Goal: Task Accomplishment & Management: Use online tool/utility

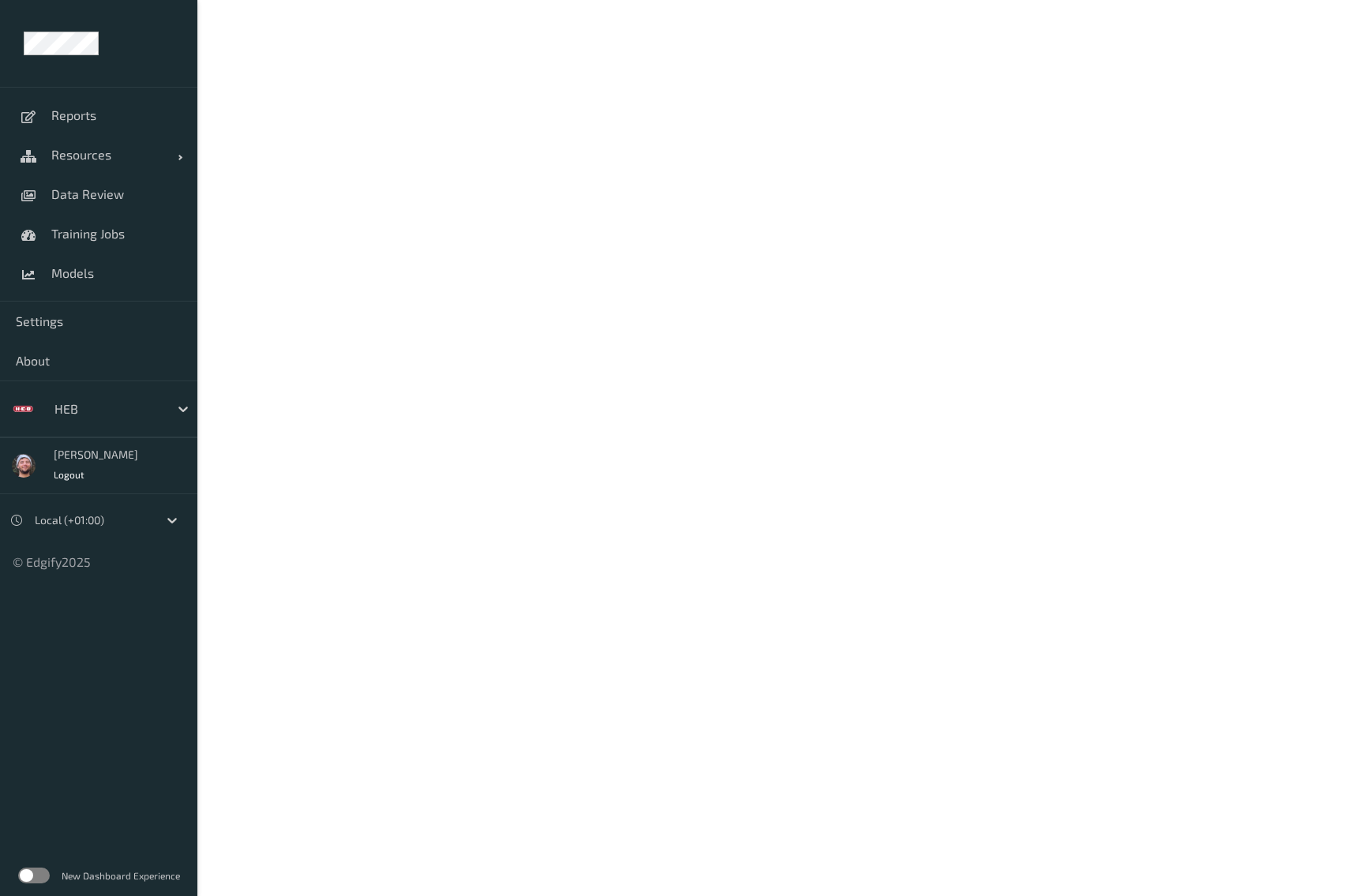
click at [104, 423] on div "HEB" at bounding box center [122, 409] width 151 height 30
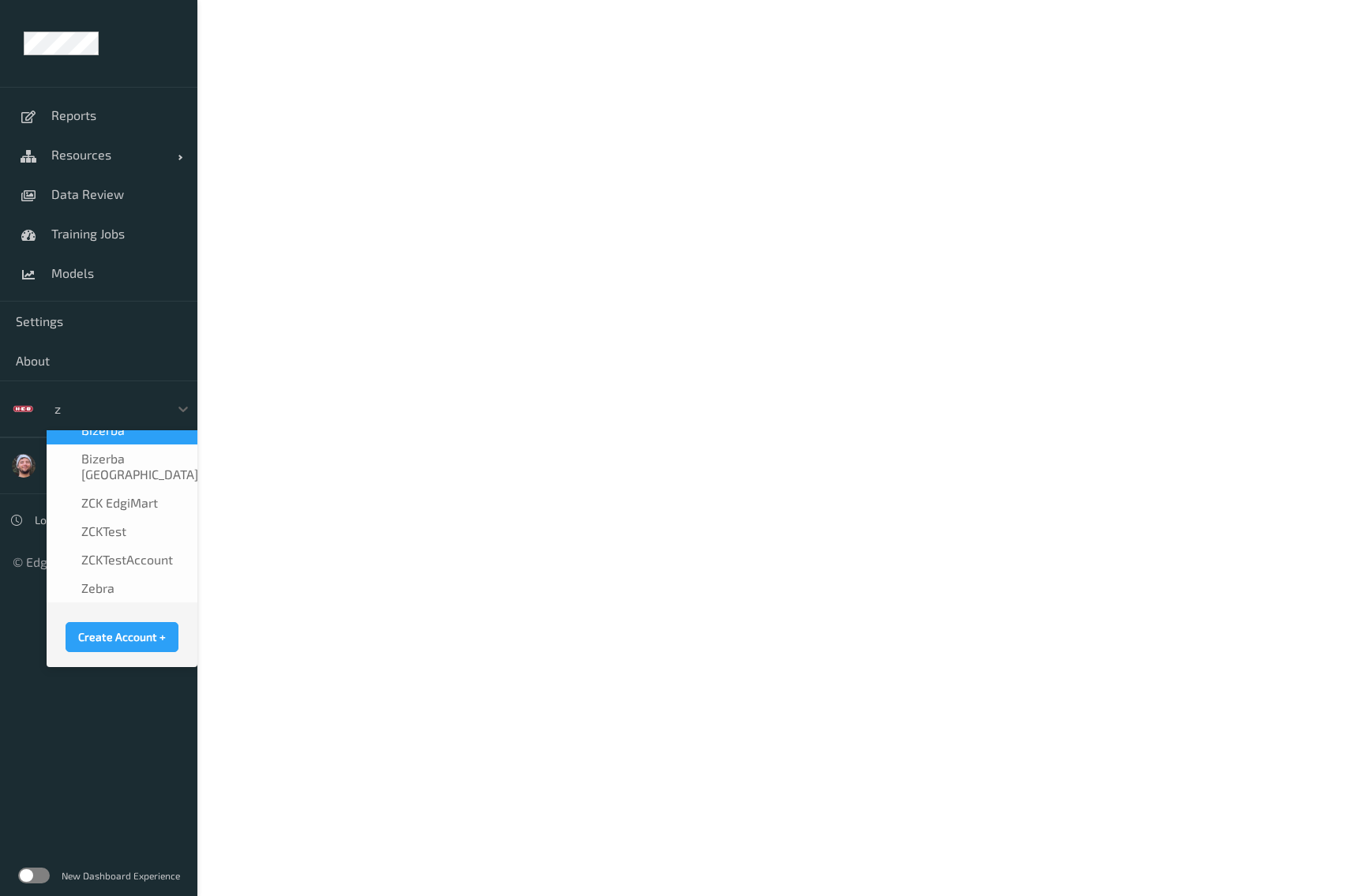
scroll to position [1, 0]
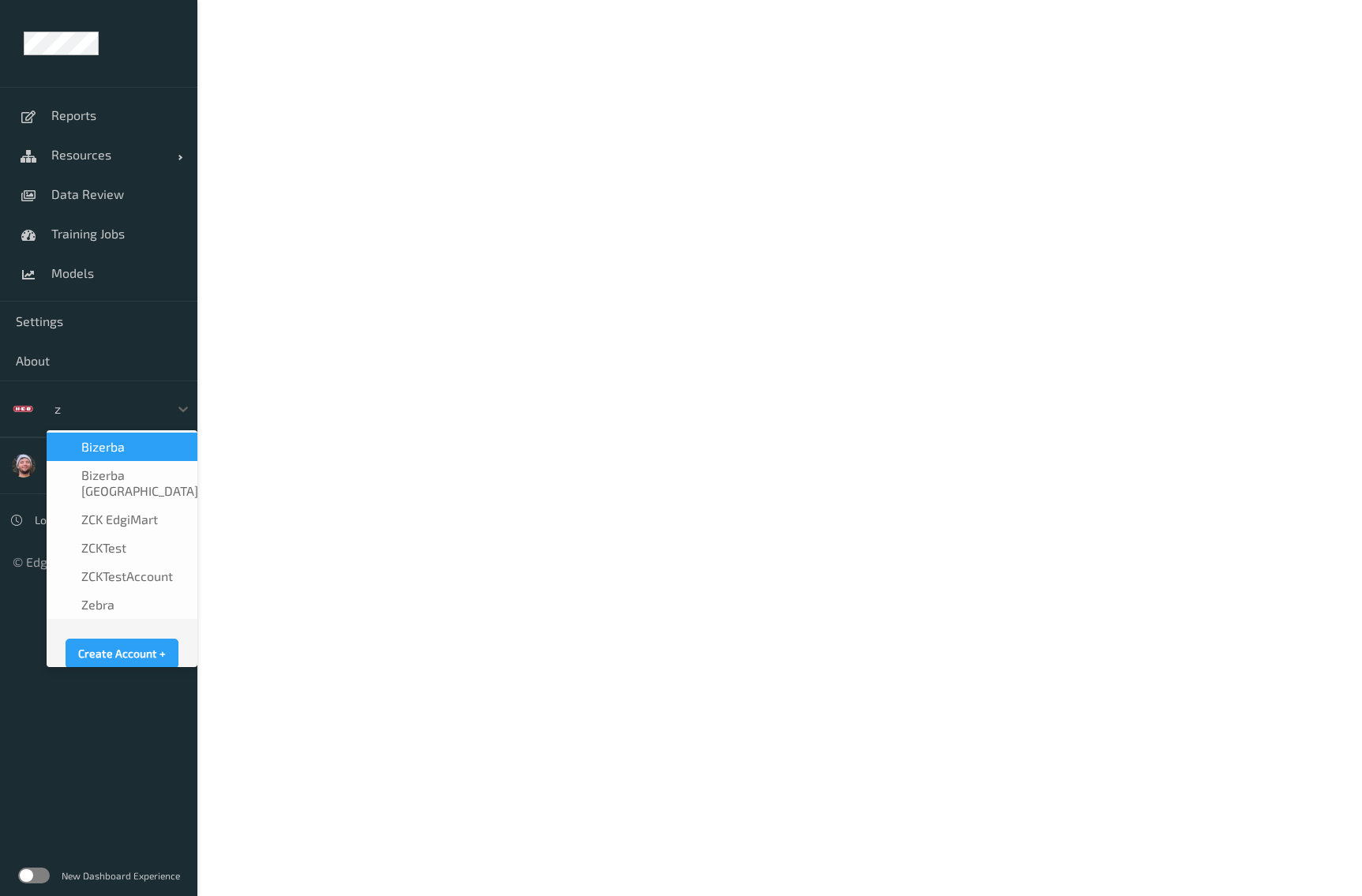
type input "zc"
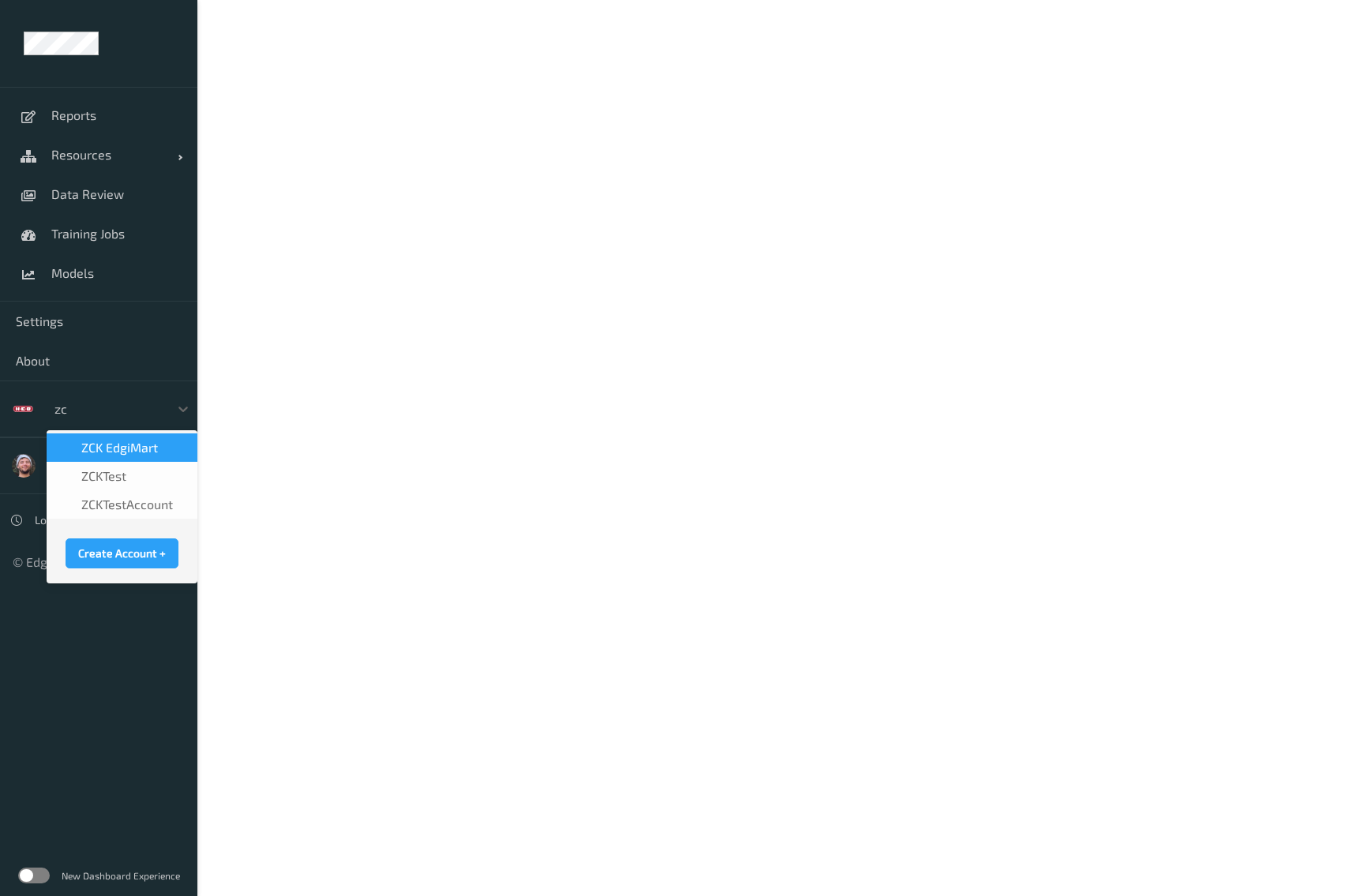
scroll to position [0, 0]
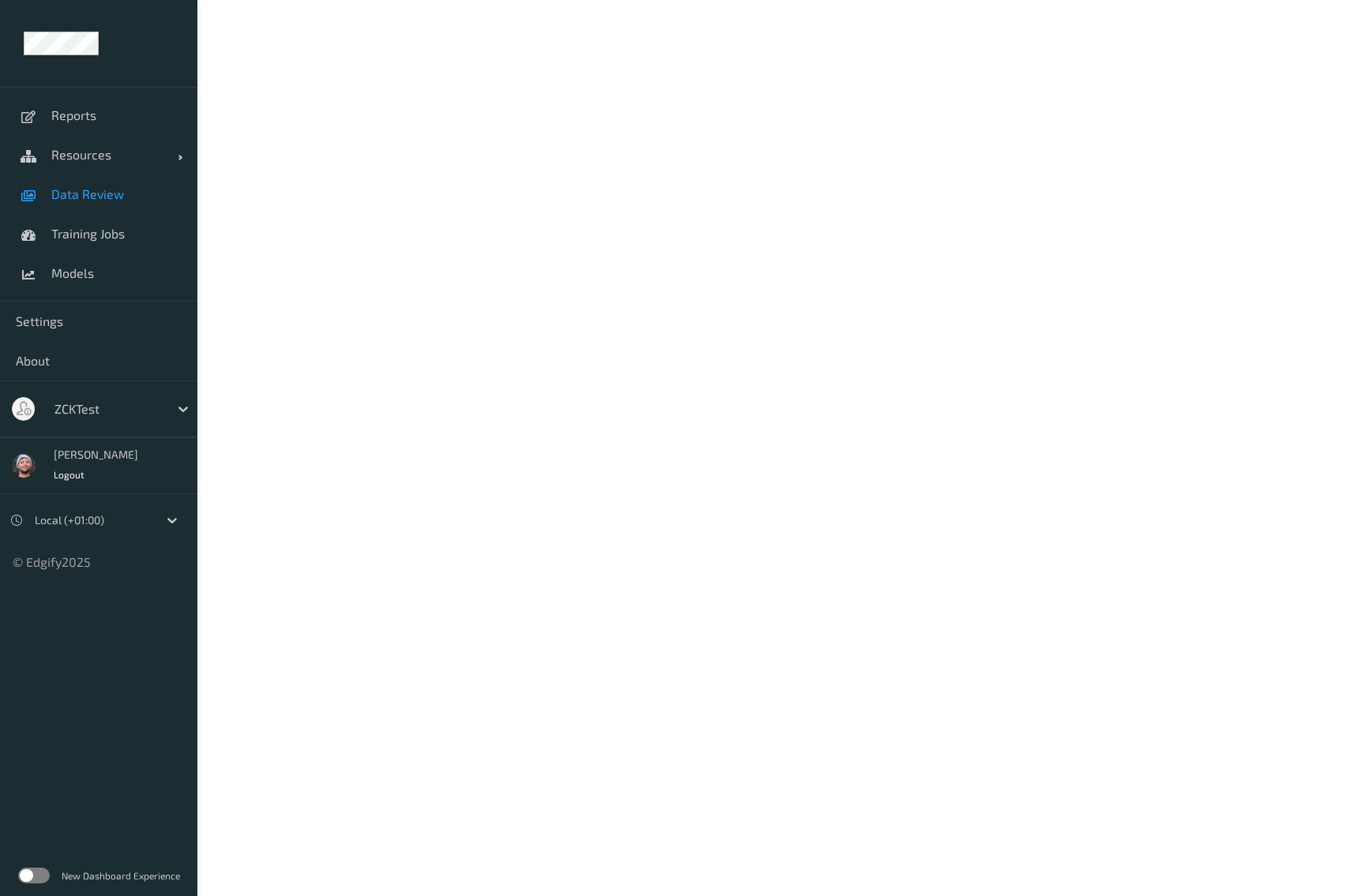
click at [64, 210] on link "Data Review" at bounding box center [98, 194] width 198 height 40
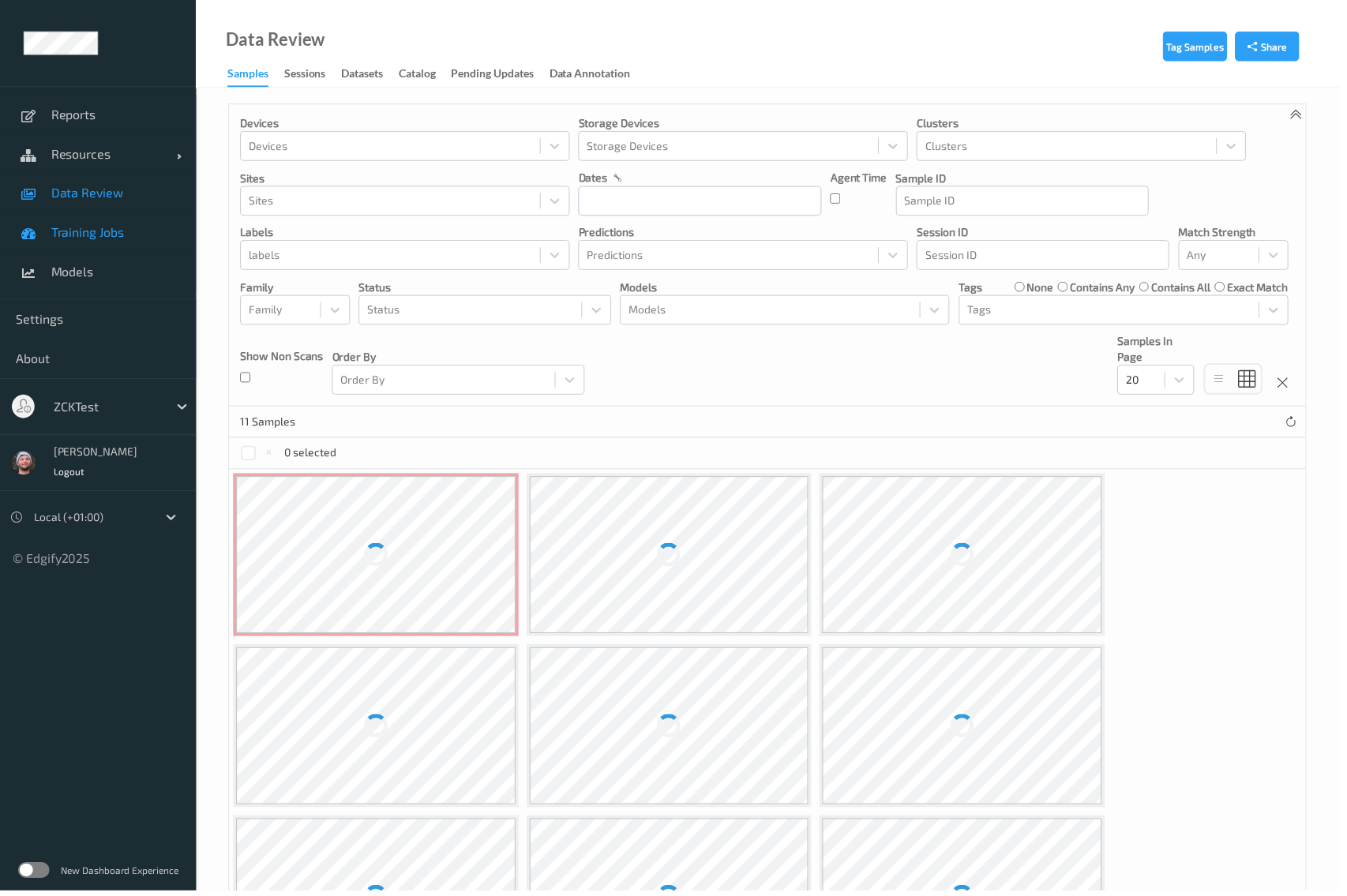
click at [75, 231] on span "Training Jobs" at bounding box center [116, 234] width 130 height 16
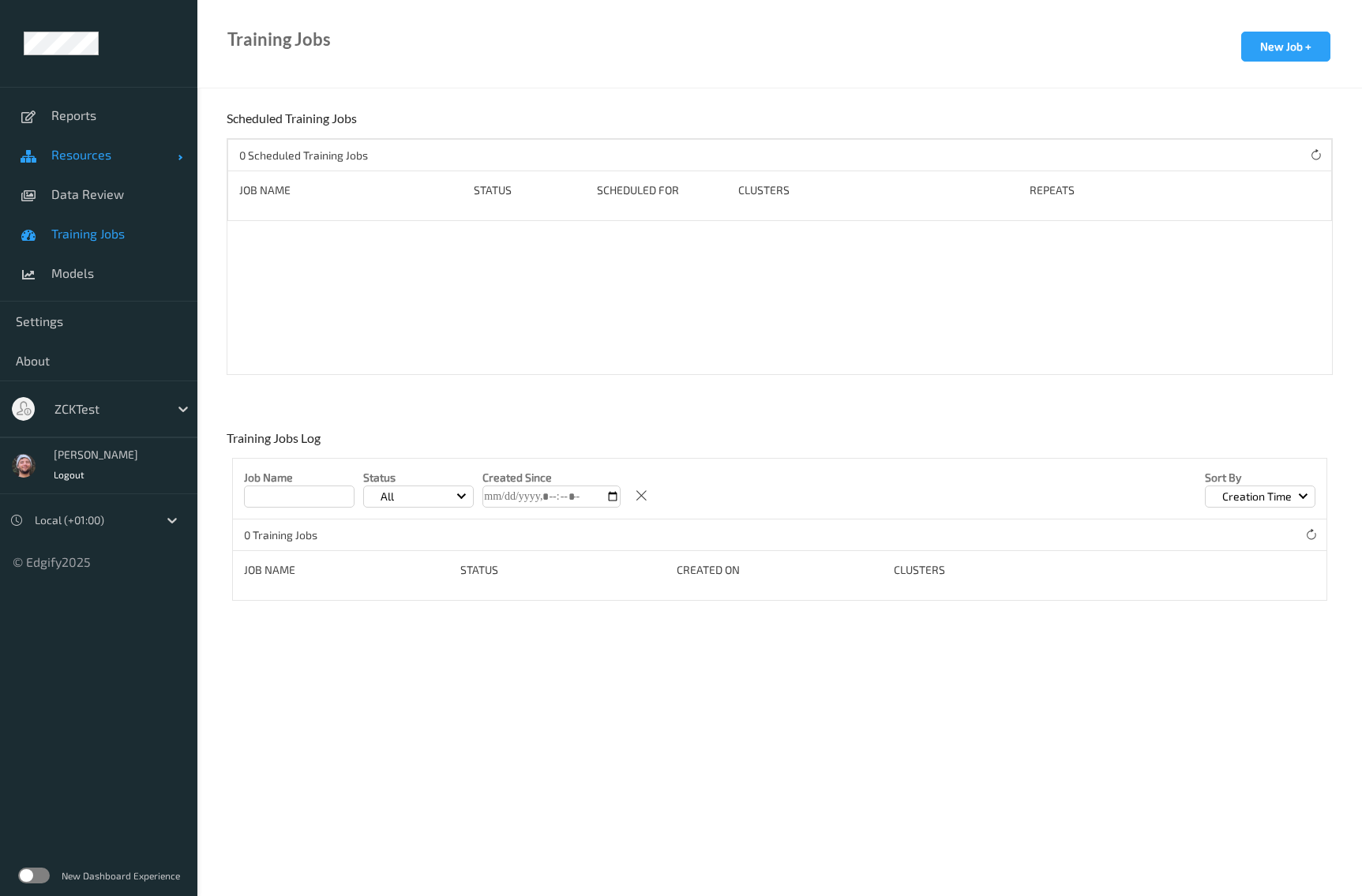
click at [140, 151] on span "Resources" at bounding box center [114, 155] width 126 height 16
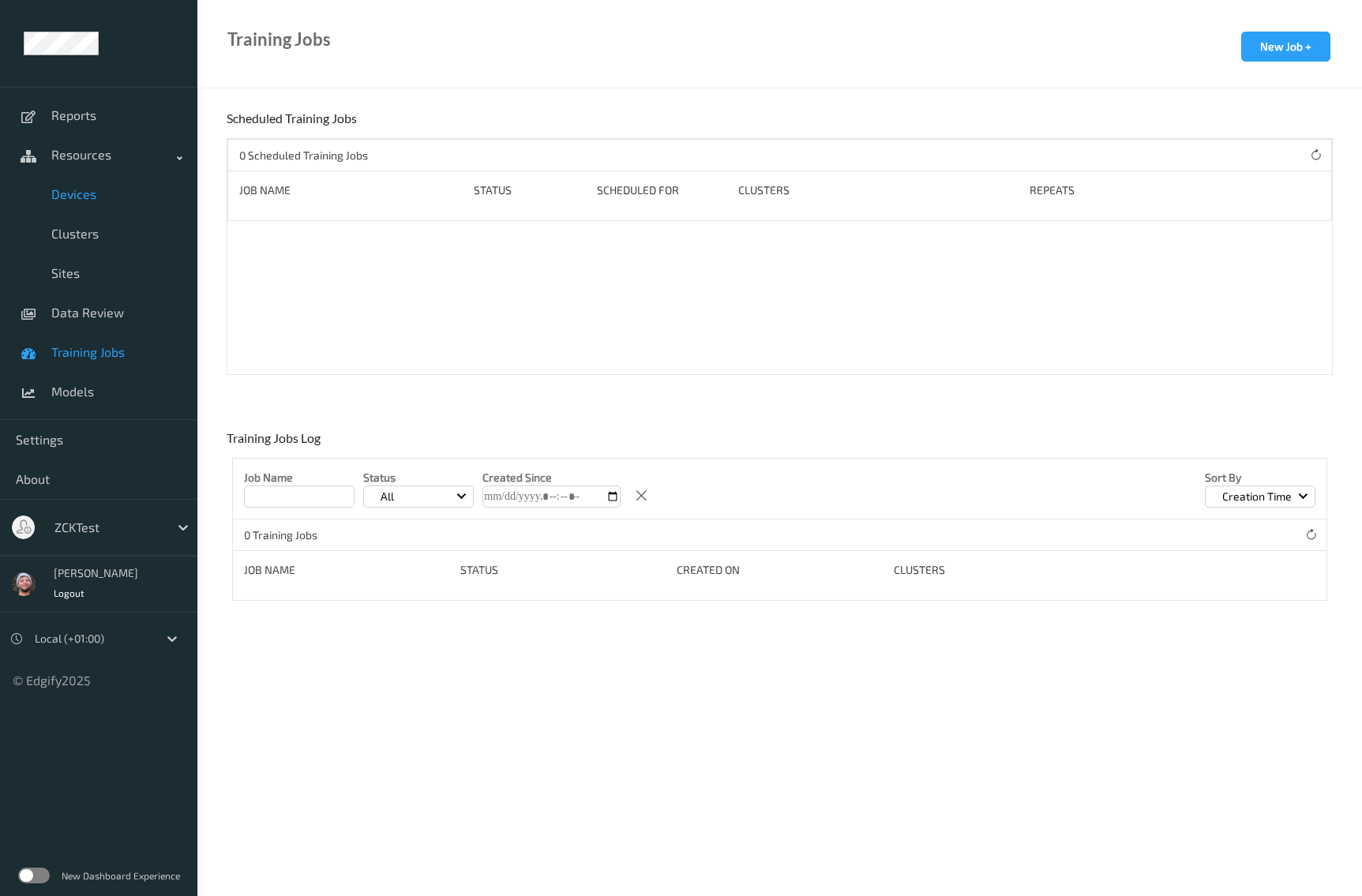
click at [116, 182] on link "Devices" at bounding box center [98, 194] width 198 height 40
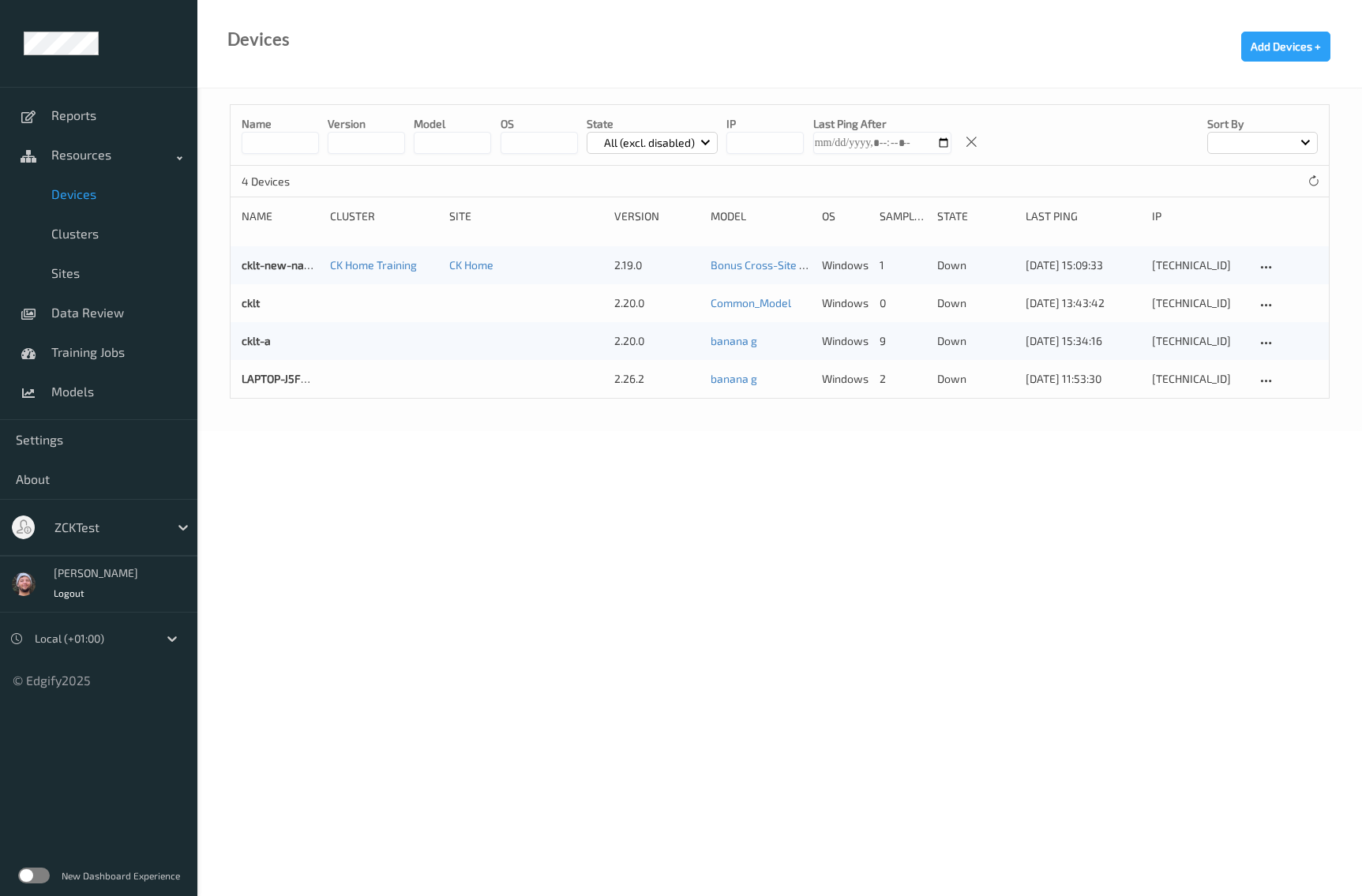
click at [661, 620] on body "Reports Resources Devices Clusters Sites Data Review Training Jobs Models Setti…" at bounding box center [681, 448] width 1362 height 896
click at [484, 459] on body "Reports Resources Devices Clusters Sites Data Review Training Jobs Models Setti…" at bounding box center [681, 448] width 1362 height 896
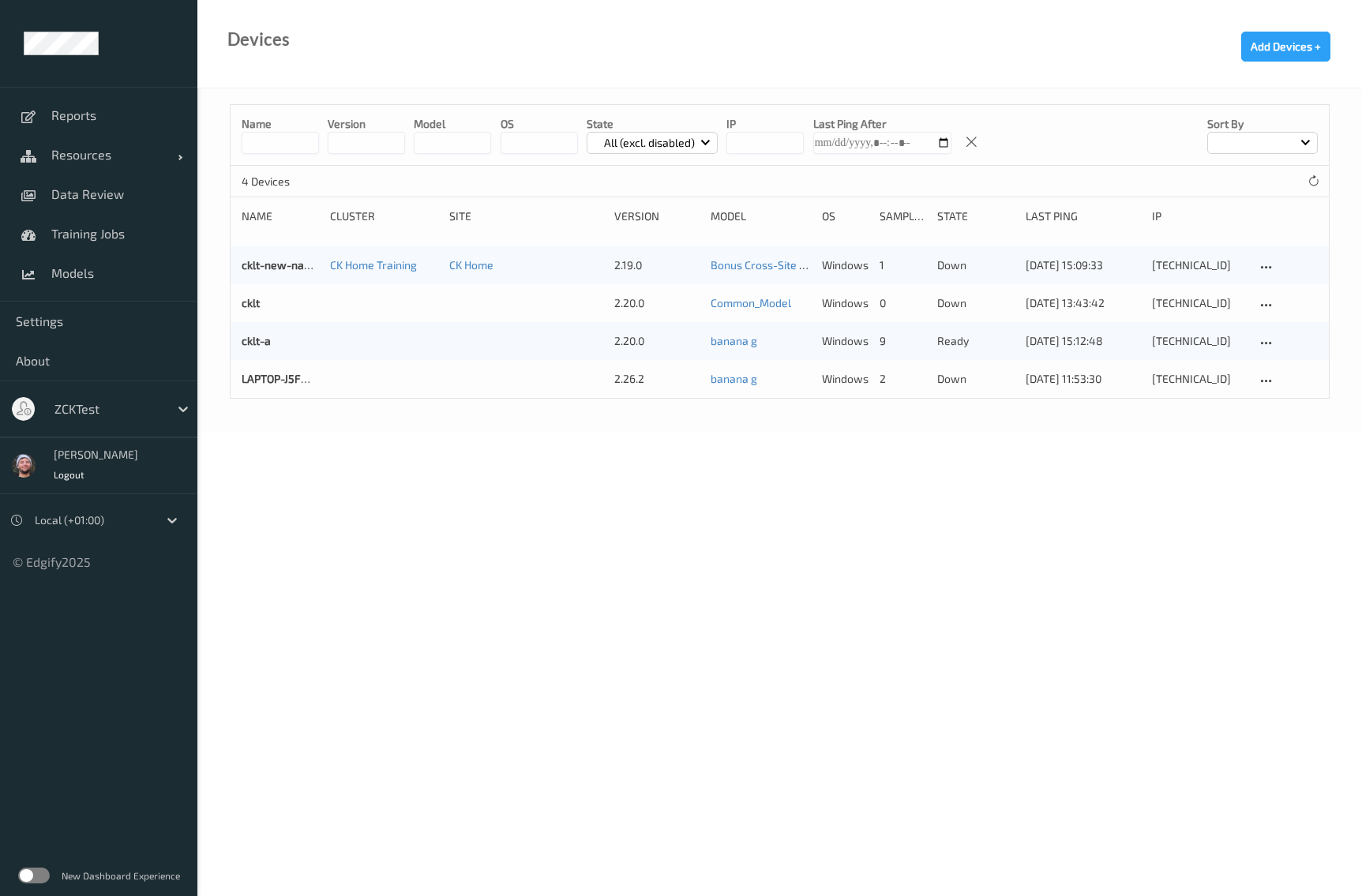
drag, startPoint x: 103, startPoint y: 293, endPoint x: 101, endPoint y: 277, distance: 16.1
click at [101, 292] on div "Reports Resources Devices Clusters Sites Data Review Training Jobs Models" at bounding box center [98, 194] width 198 height 215
click at [101, 277] on span "Models" at bounding box center [116, 273] width 130 height 16
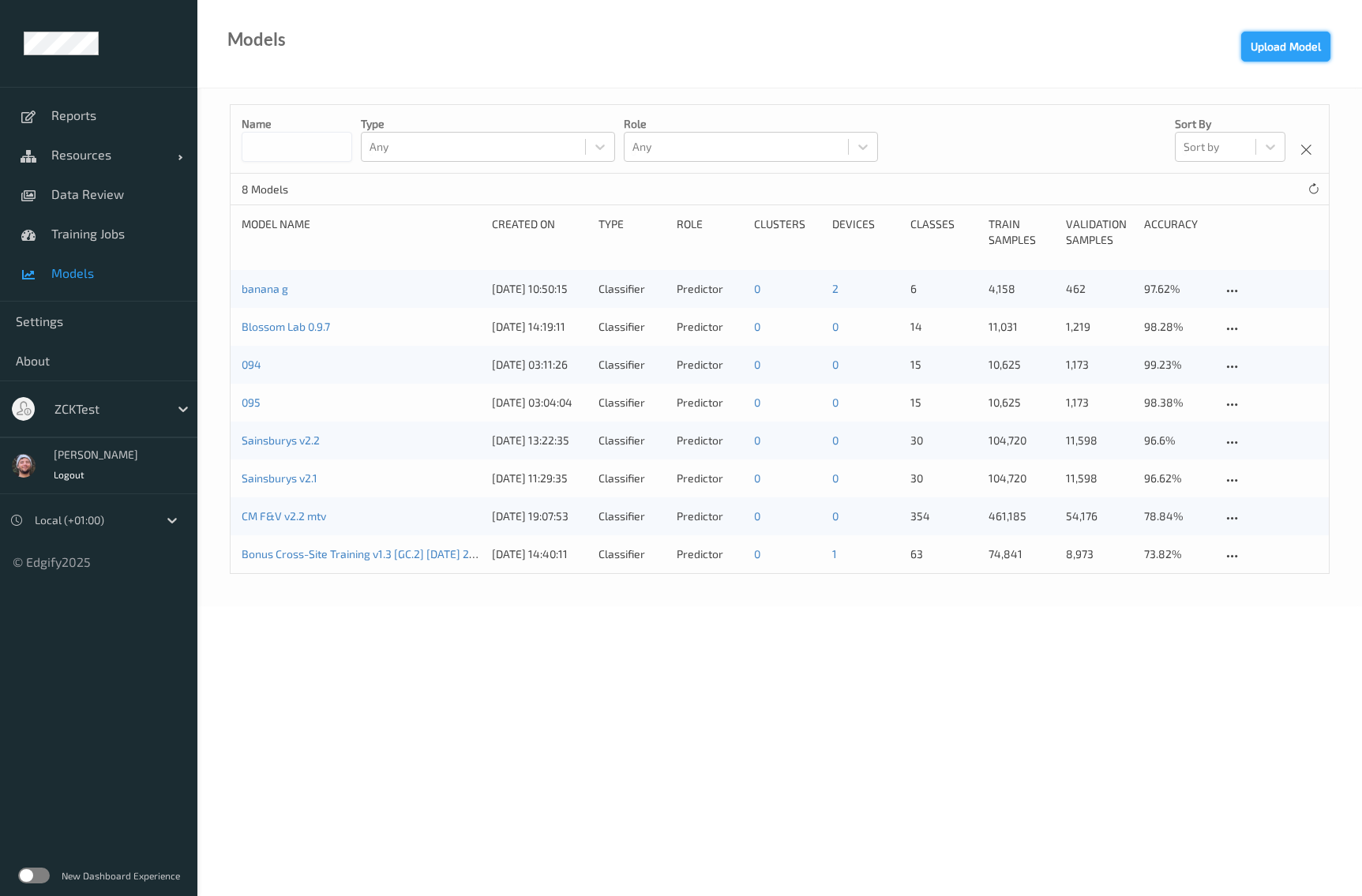
click at [1277, 50] on button "Upload Model" at bounding box center [1286, 47] width 90 height 30
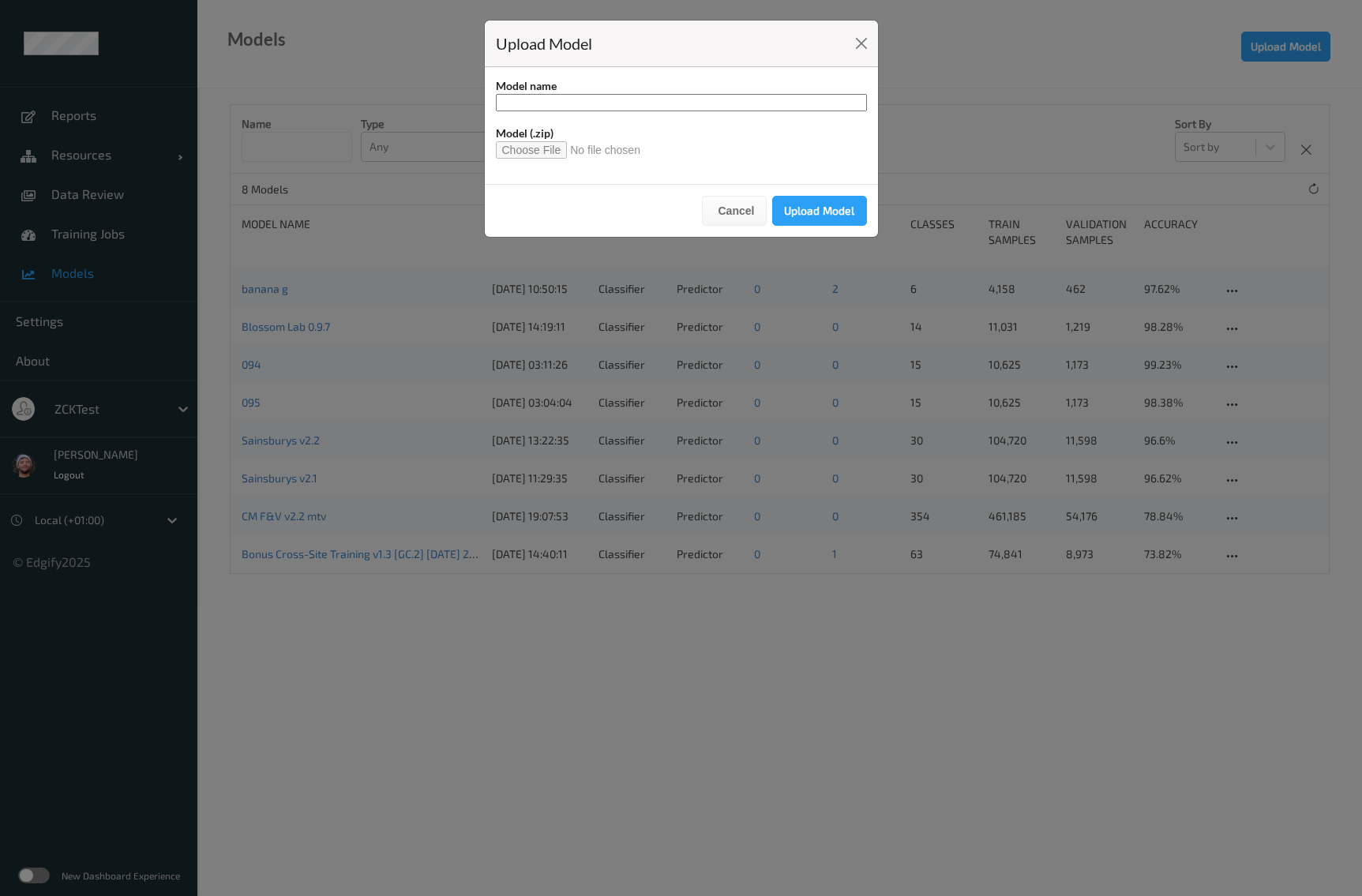
click at [553, 145] on input "file" at bounding box center [575, 150] width 158 height 18
type input "**********"
click at [559, 97] on input "**********" at bounding box center [681, 103] width 371 height 18
drag, startPoint x: 570, startPoint y: 105, endPoint x: 976, endPoint y: 142, distance: 407.7
click at [976, 142] on div "**********" at bounding box center [681, 448] width 1362 height 896
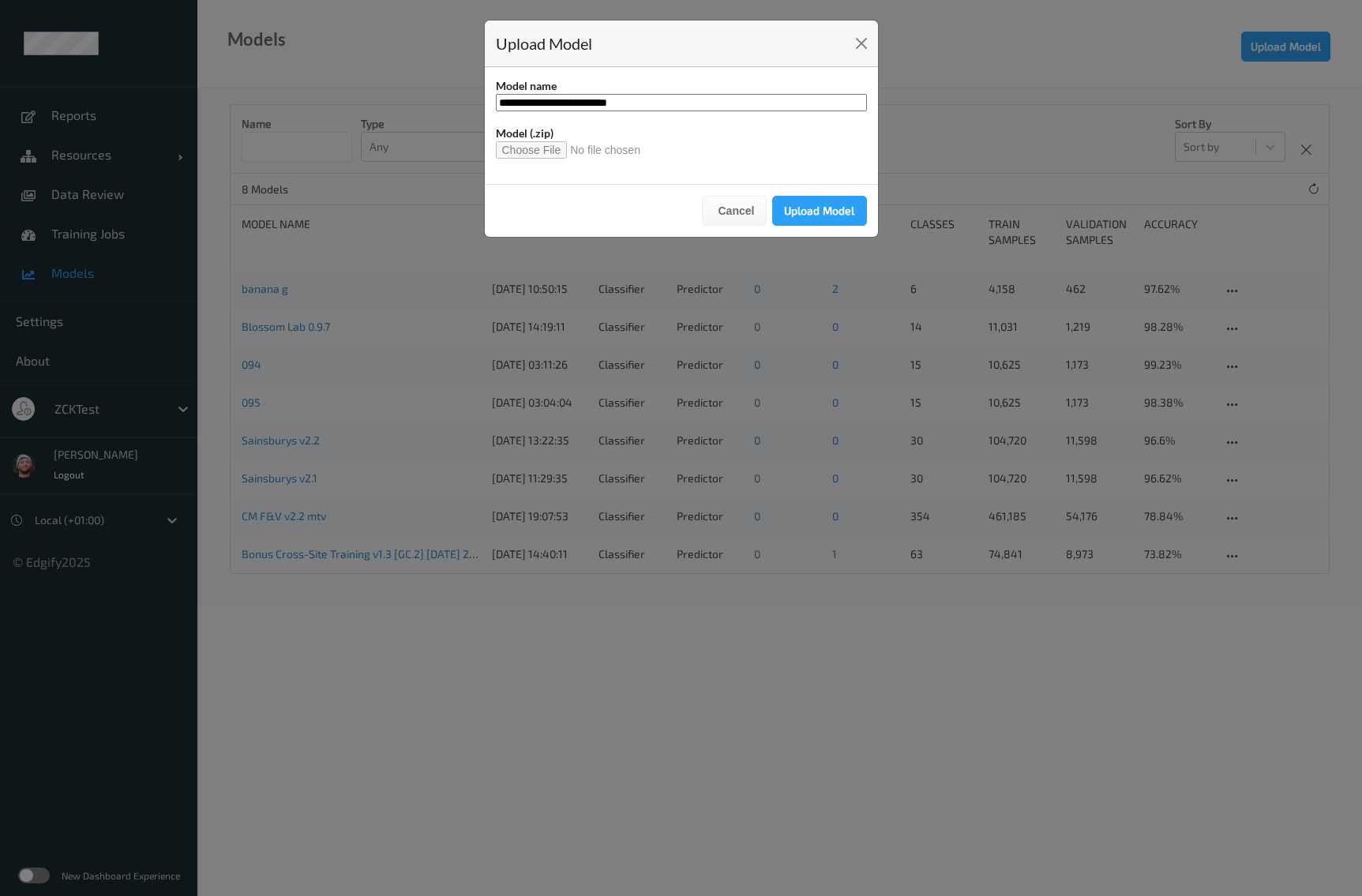
type input "**********"
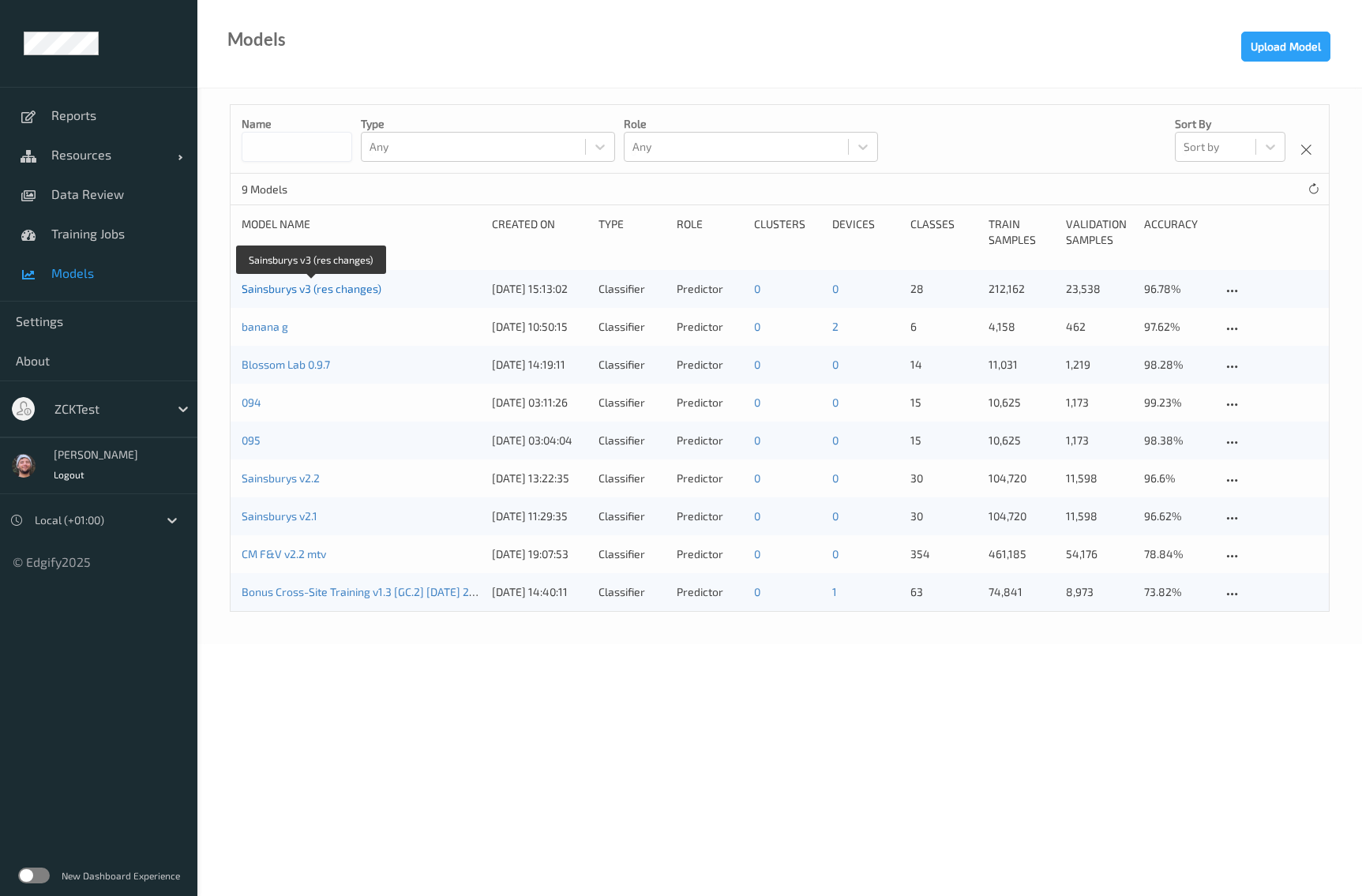
click at [358, 287] on link "Sainsburys v3 (res changes)" at bounding box center [311, 288] width 140 height 13
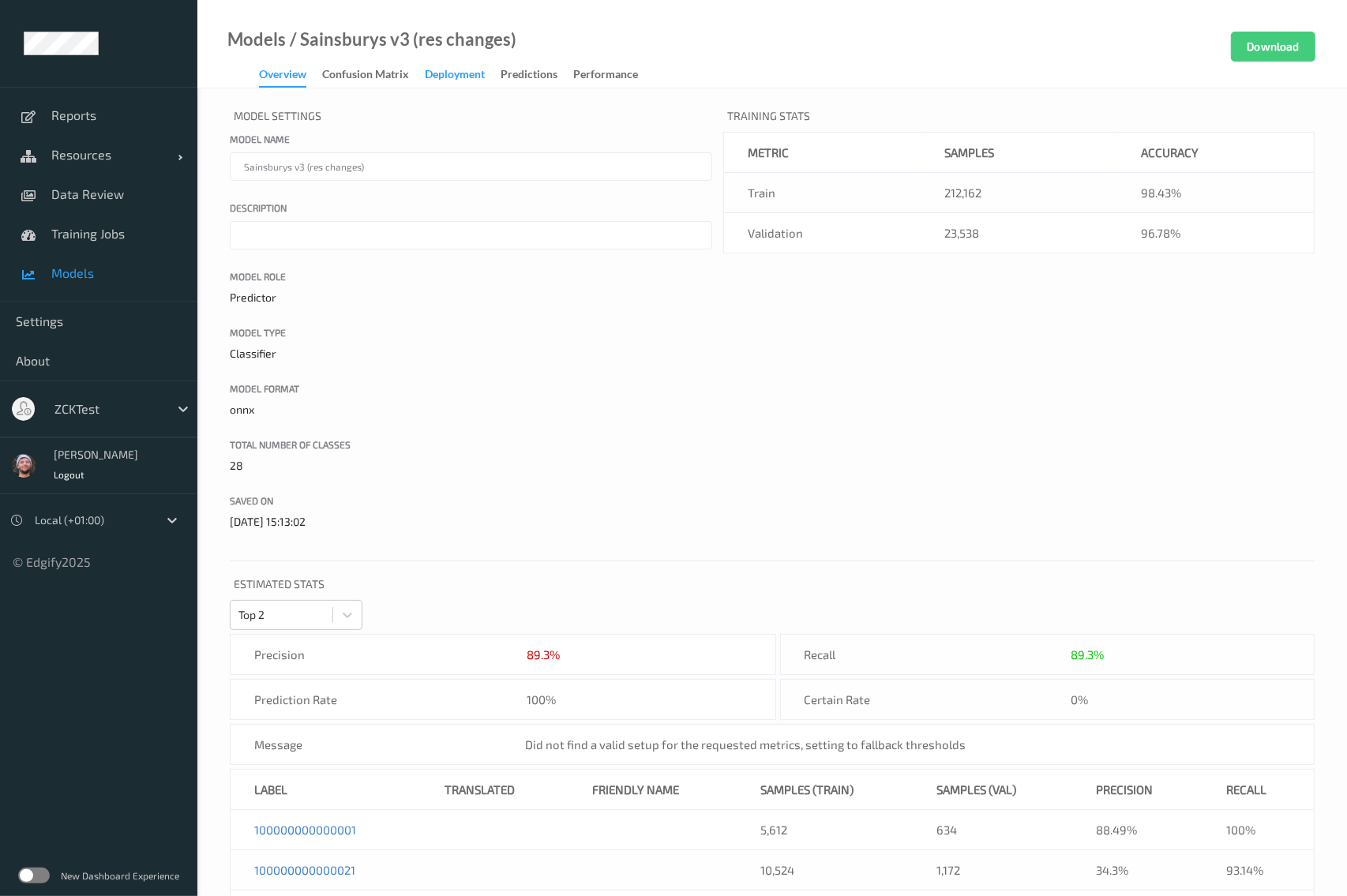
click at [453, 67] on div "Deployment" at bounding box center [455, 76] width 60 height 20
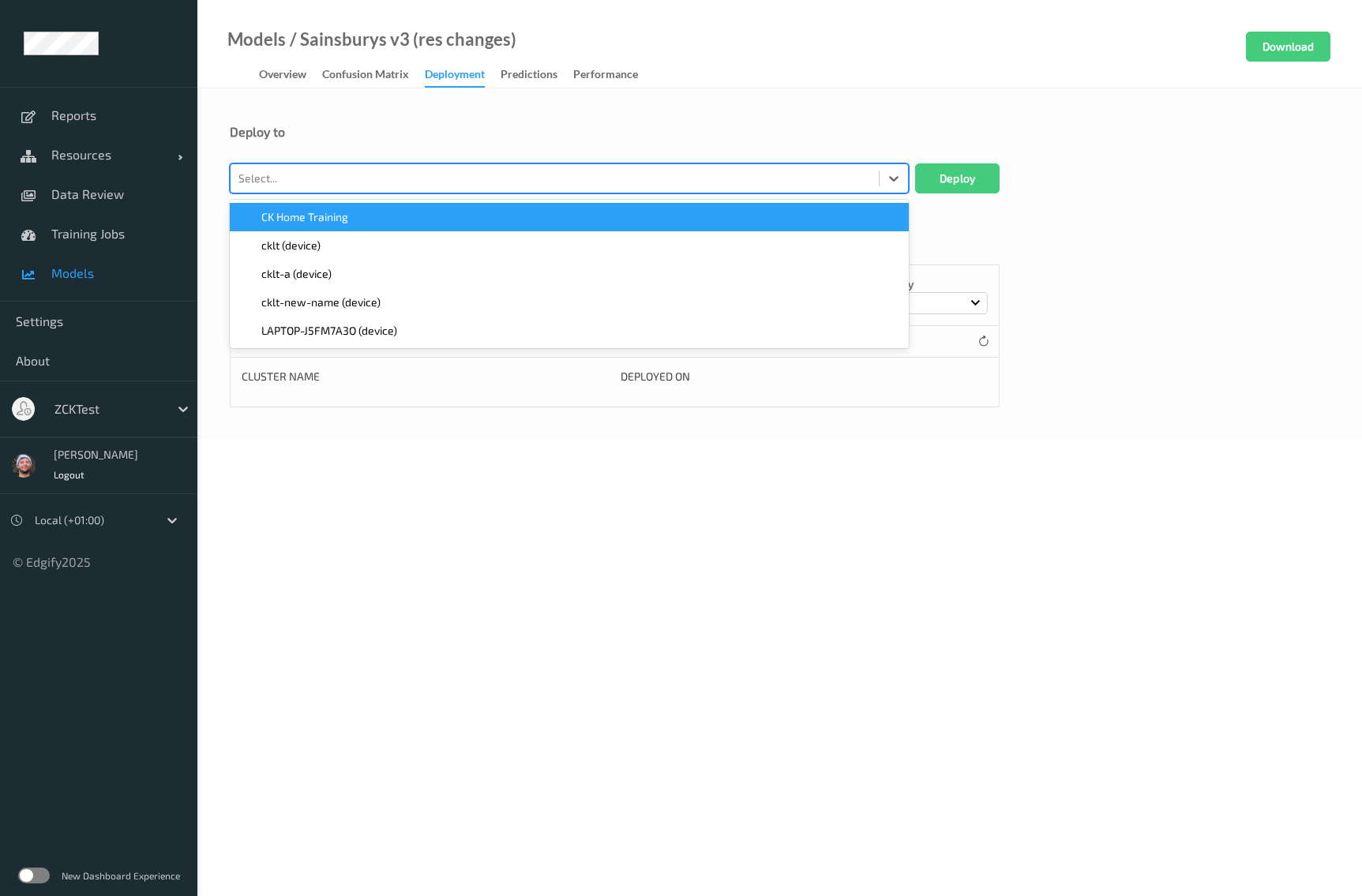
click at [343, 171] on div at bounding box center [555, 177] width 633 height 19
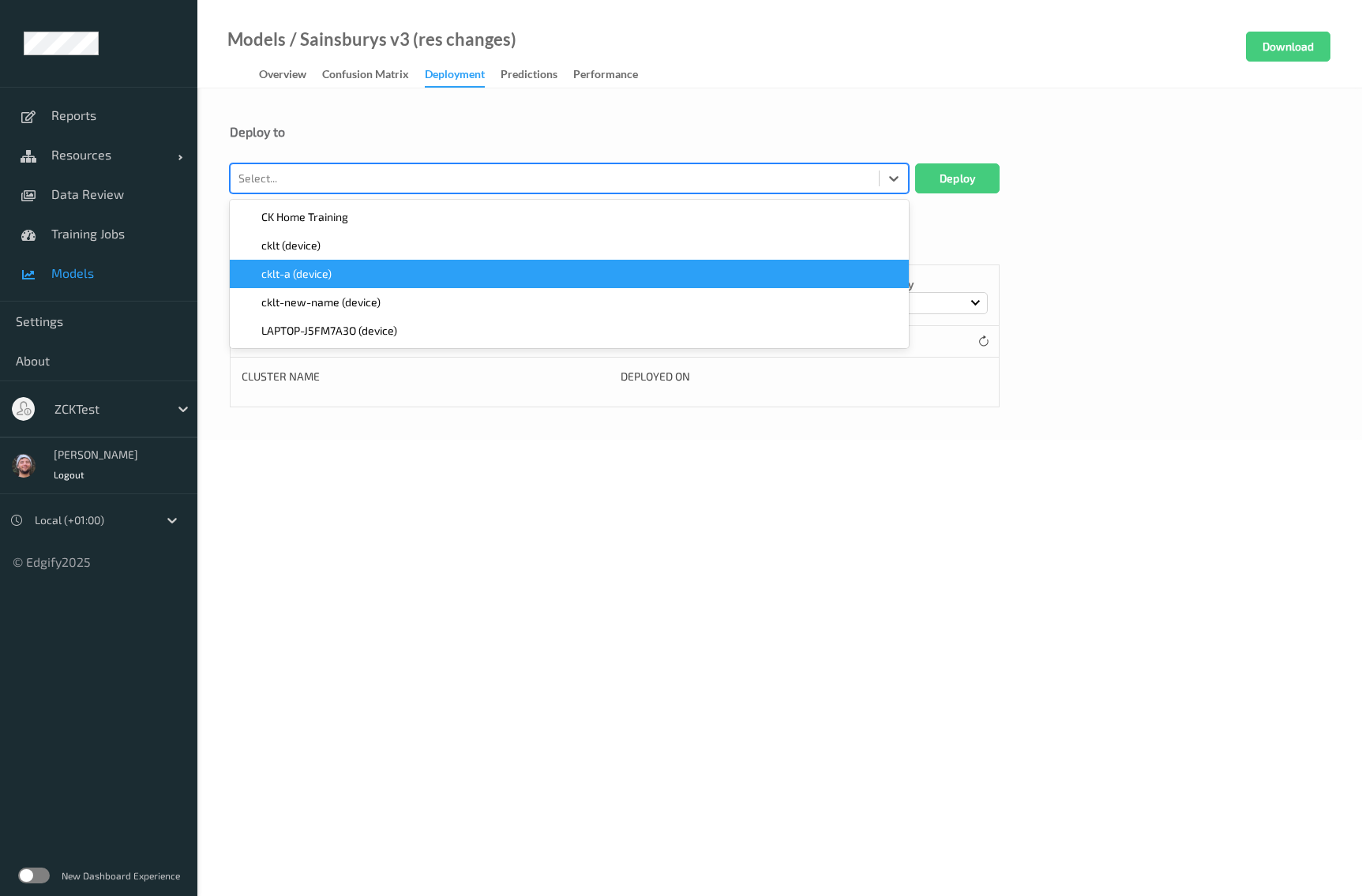
click at [340, 275] on div "cklt-a (device)" at bounding box center [570, 274] width 660 height 16
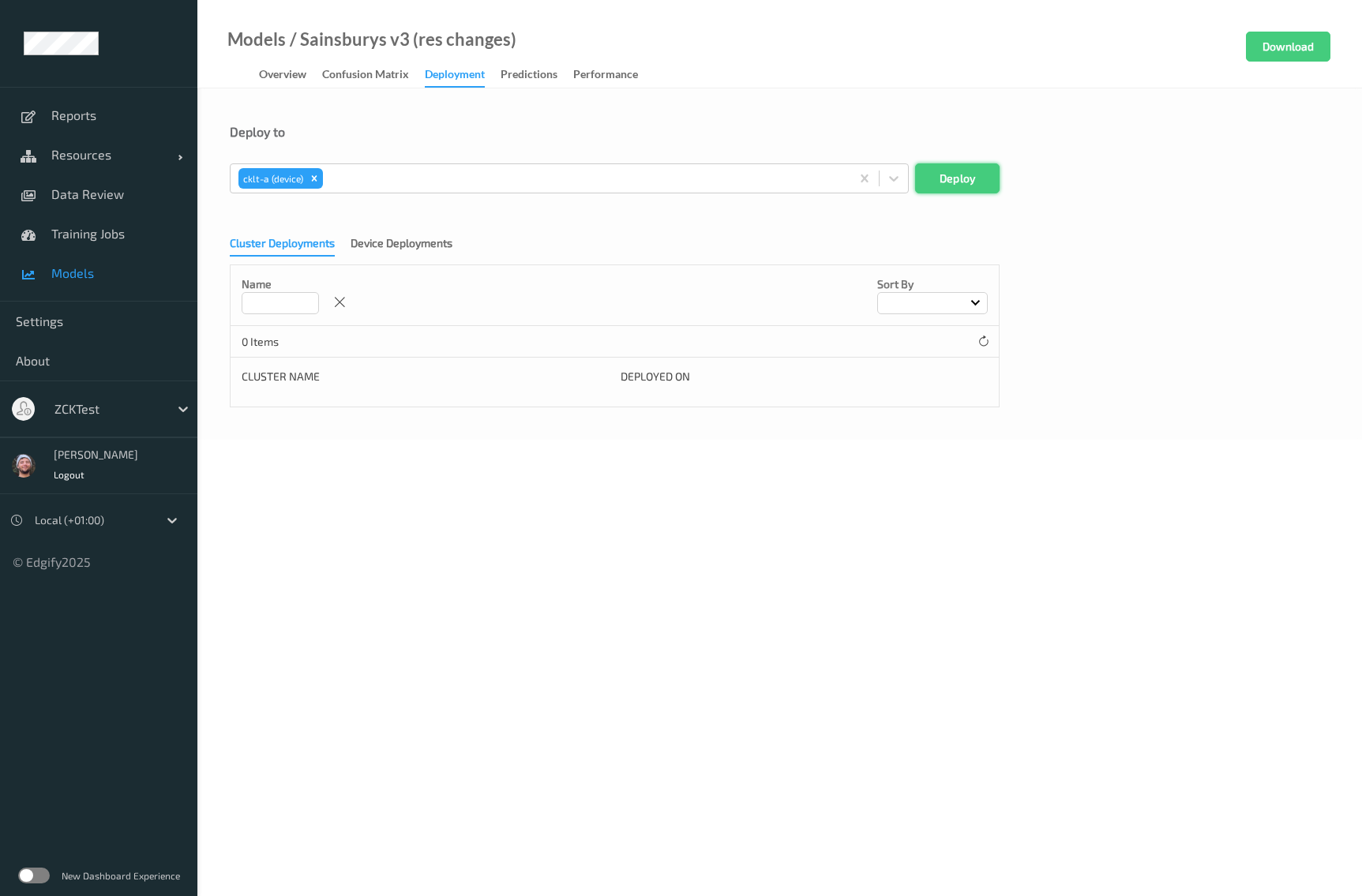
click at [972, 163] on button "Deploy" at bounding box center [957, 178] width 84 height 30
click at [144, 147] on span "Resources" at bounding box center [114, 155] width 126 height 16
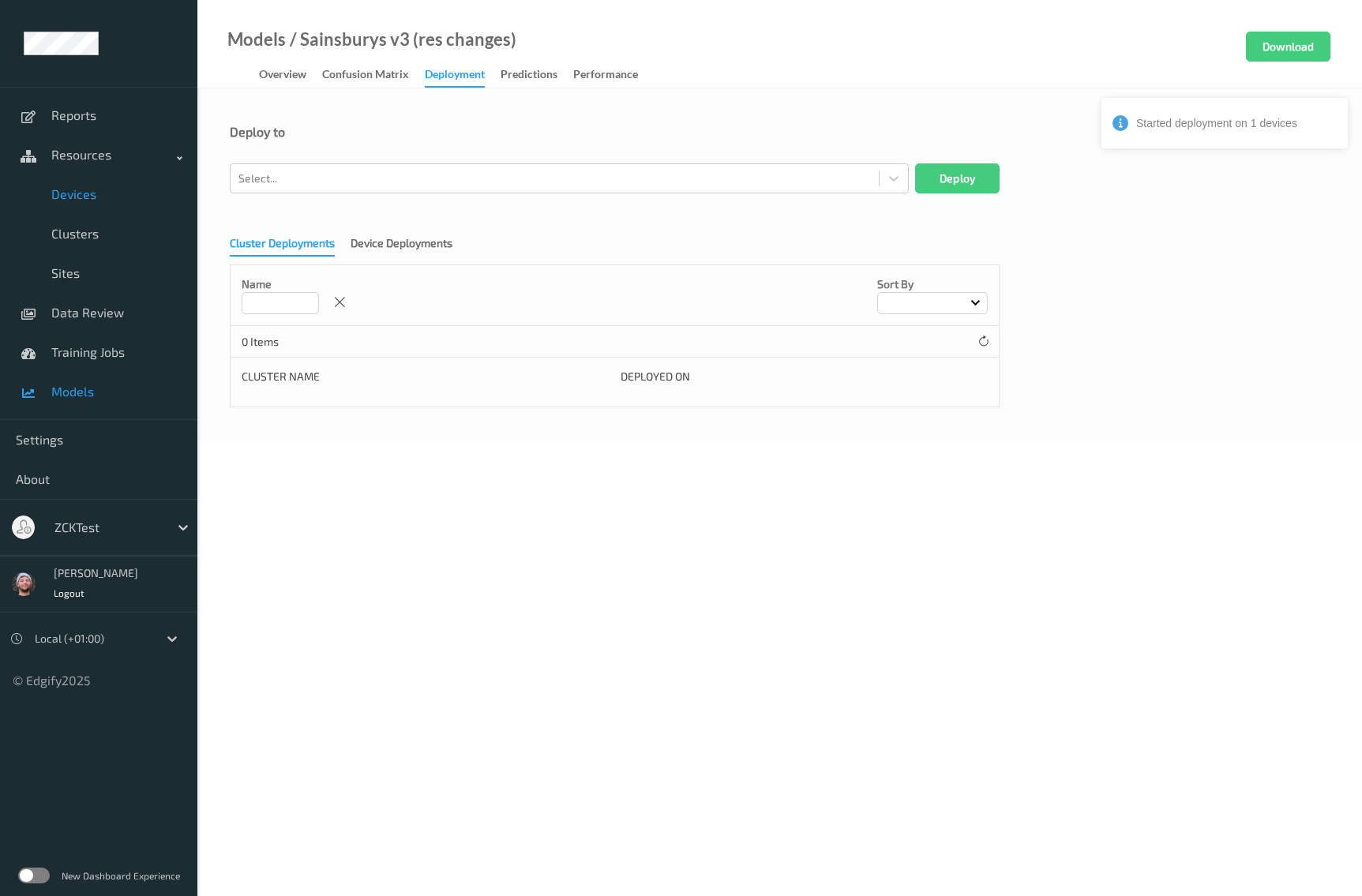
click at [111, 186] on span "Devices" at bounding box center [116, 194] width 130 height 16
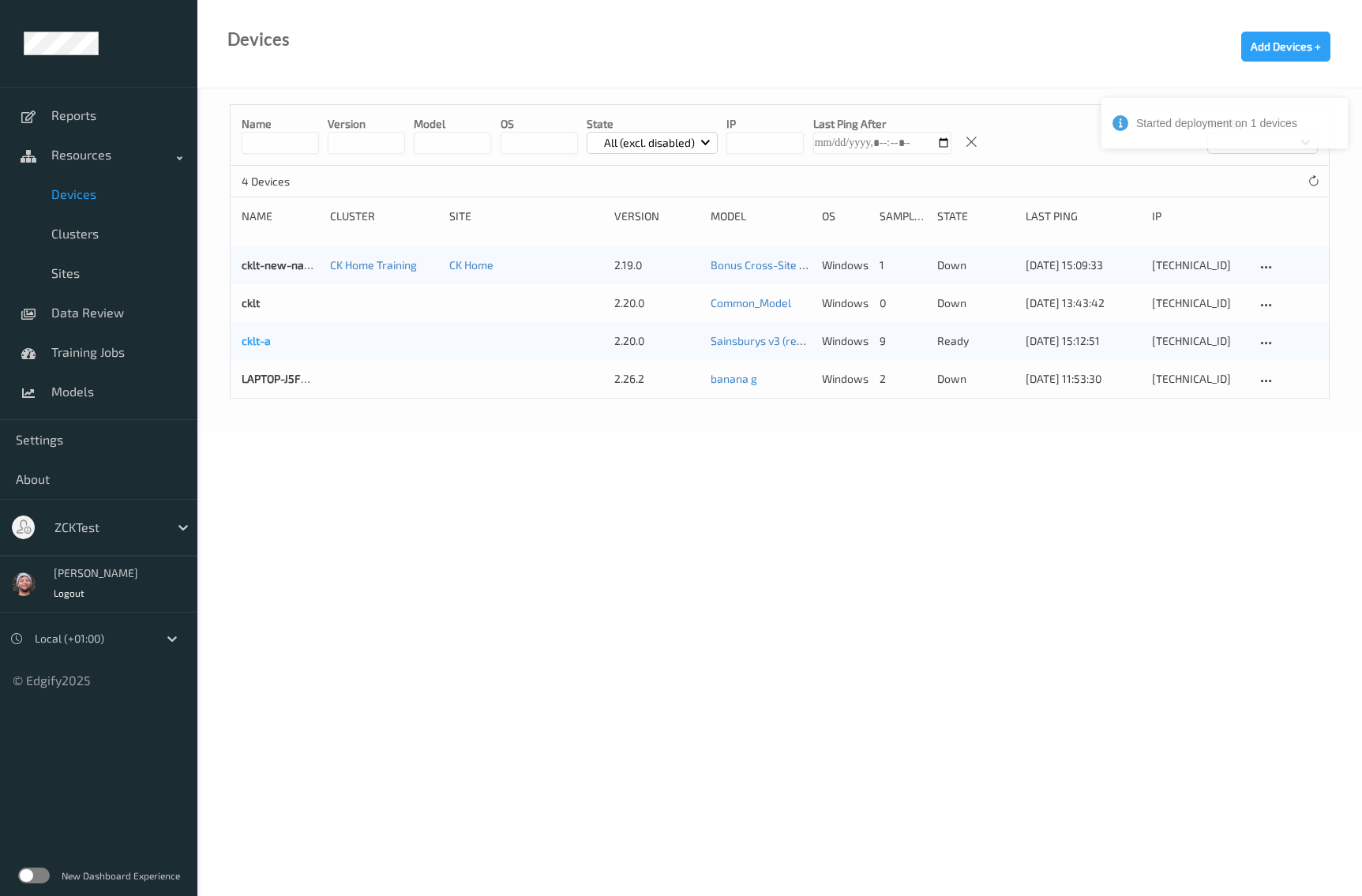
click at [270, 343] on link "cklt-a" at bounding box center [256, 340] width 29 height 13
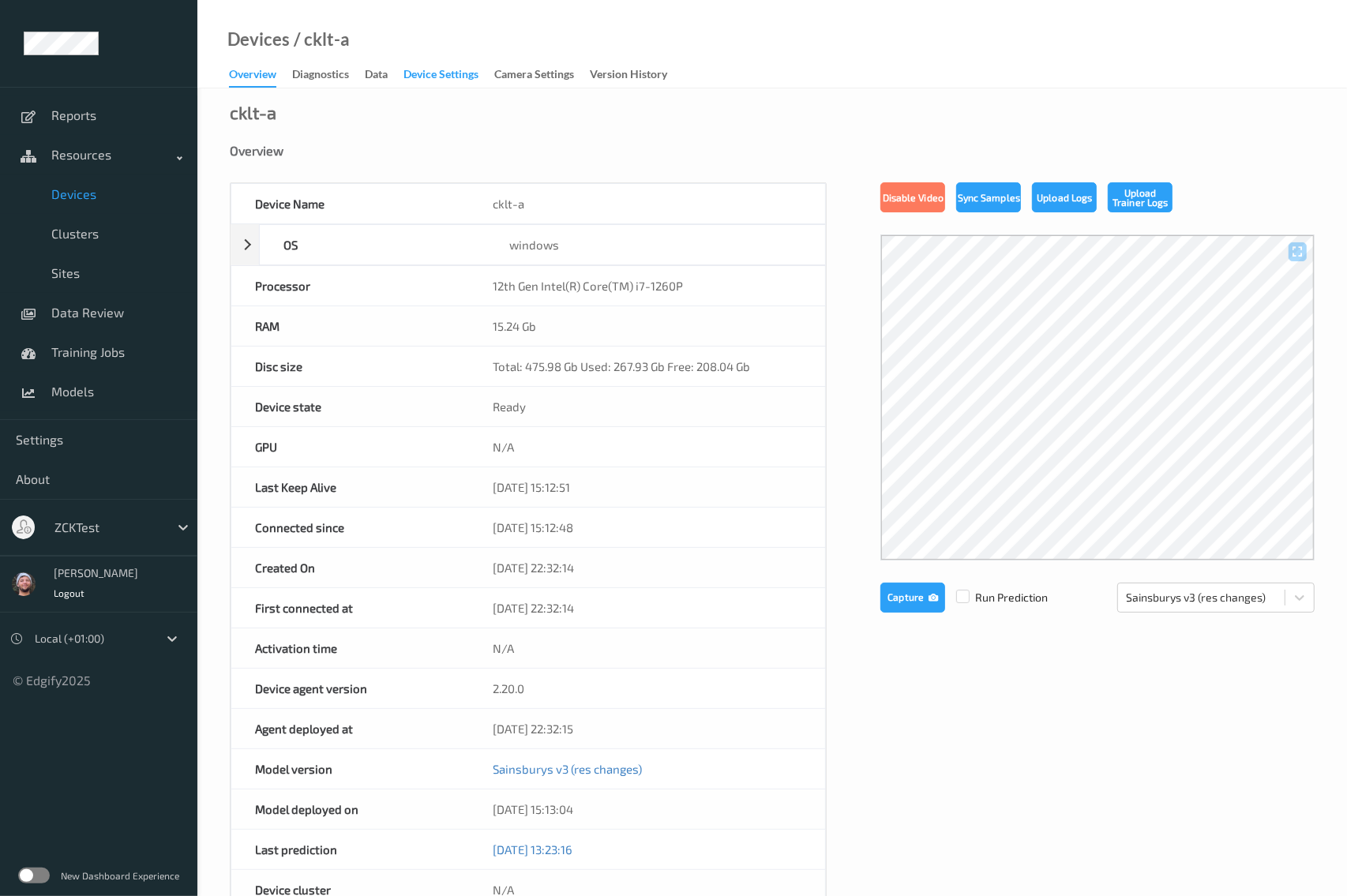
click at [432, 74] on div "Device Settings" at bounding box center [441, 76] width 75 height 20
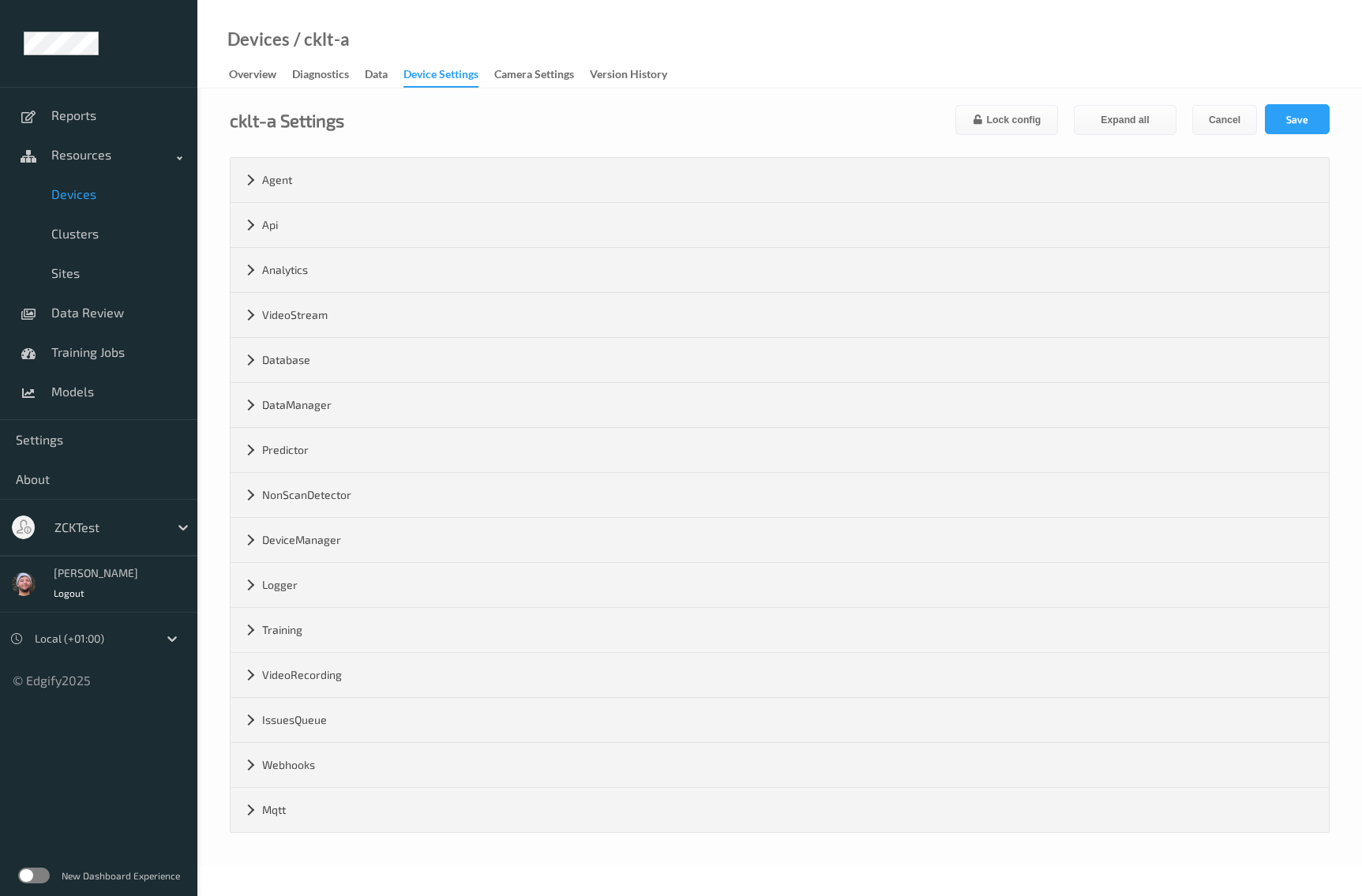
click at [278, 68] on link "Overview" at bounding box center [260, 75] width 63 height 22
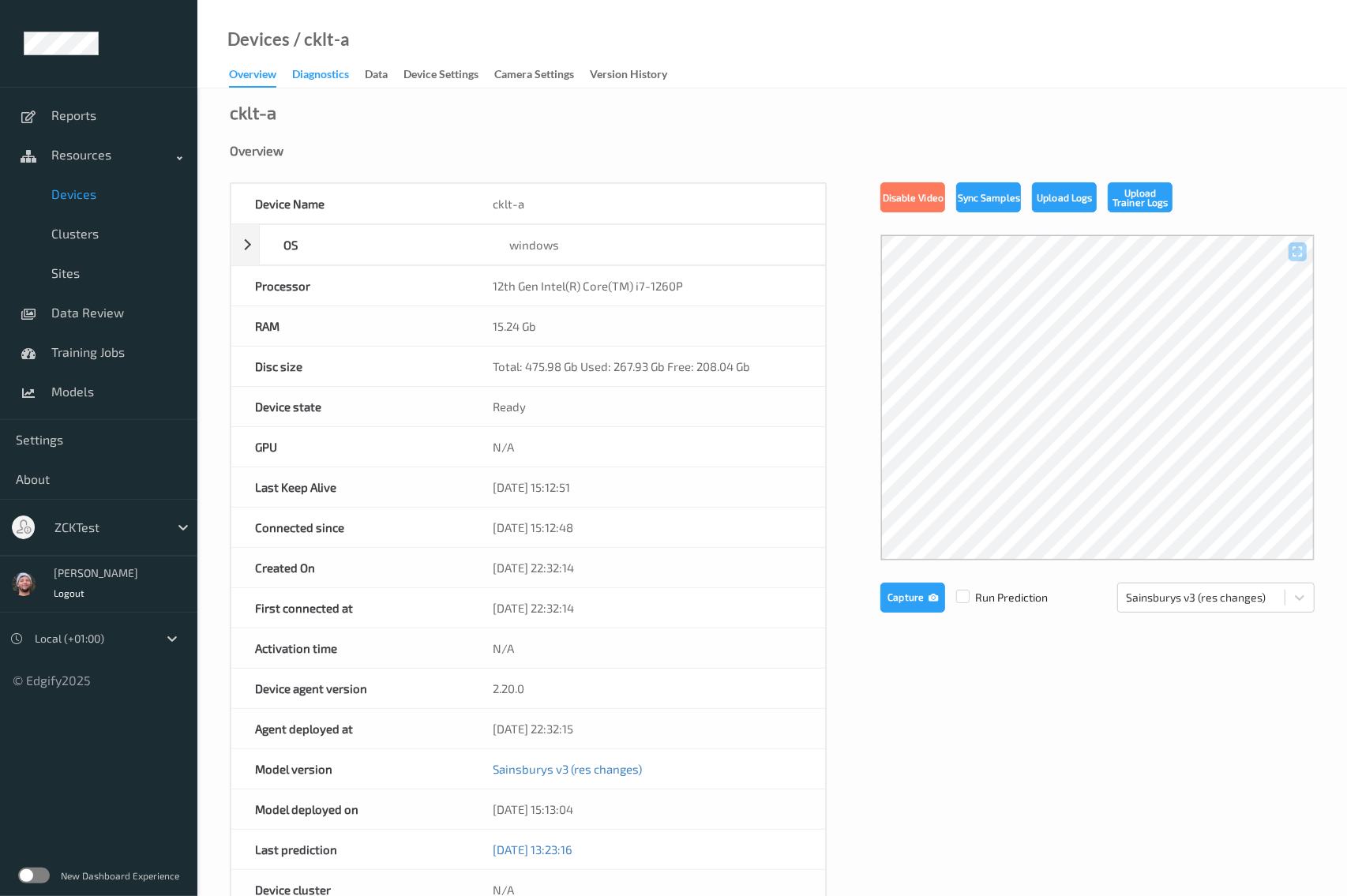
click at [343, 75] on div "Diagnostics" at bounding box center [320, 76] width 57 height 20
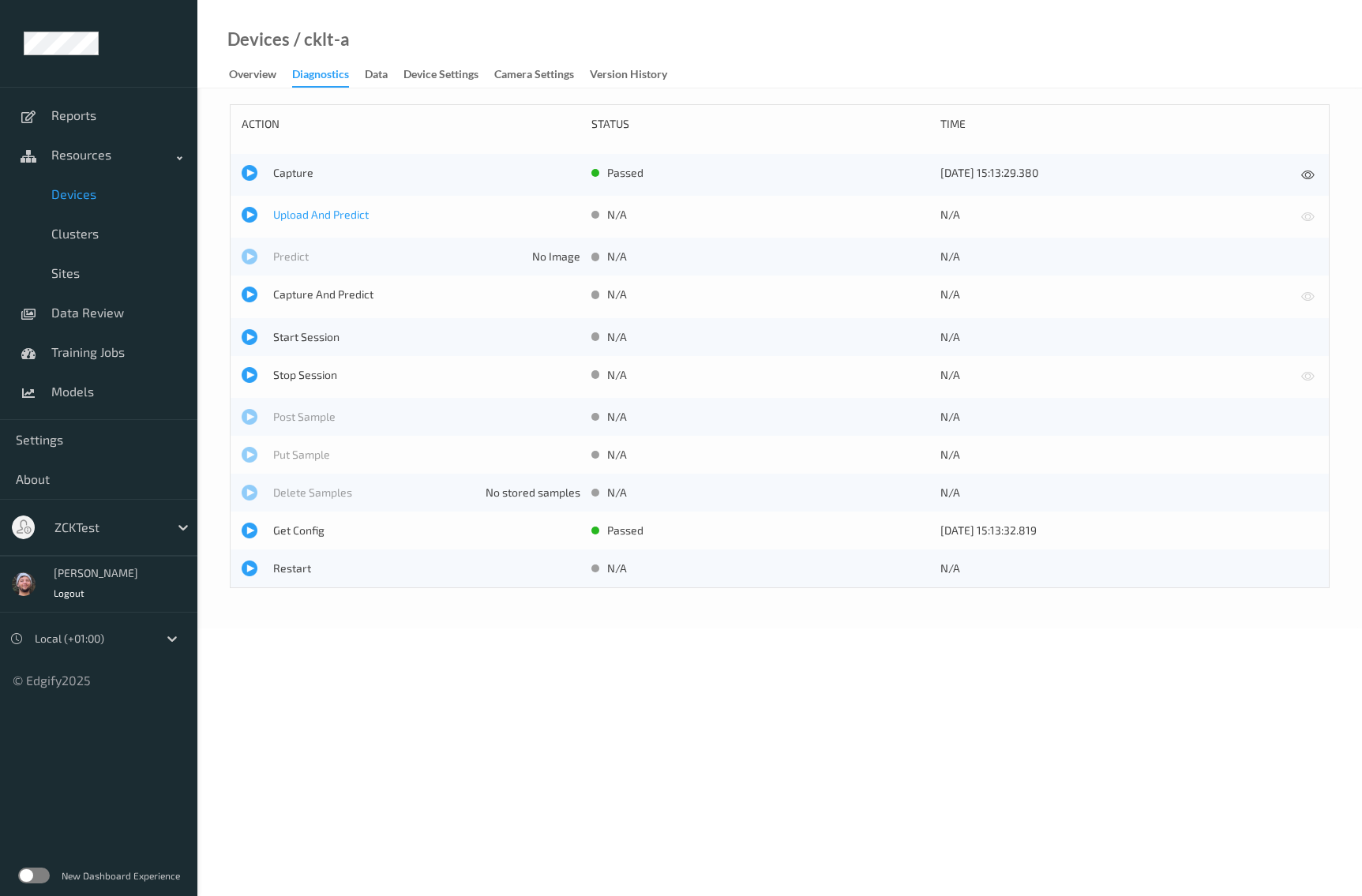
click at [338, 210] on span "Upload And Predict" at bounding box center [427, 215] width 307 height 16
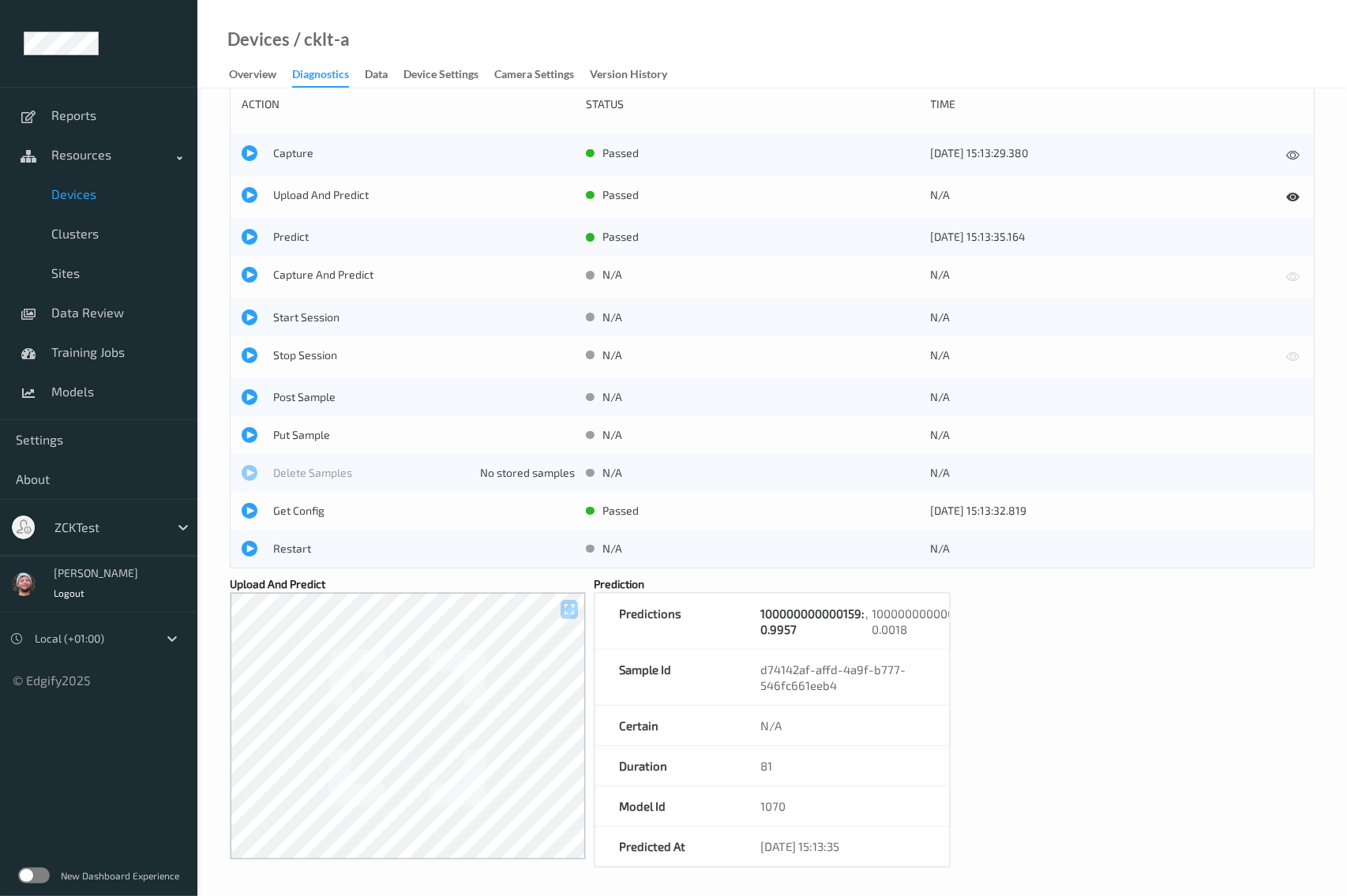
scroll to position [25, 0]
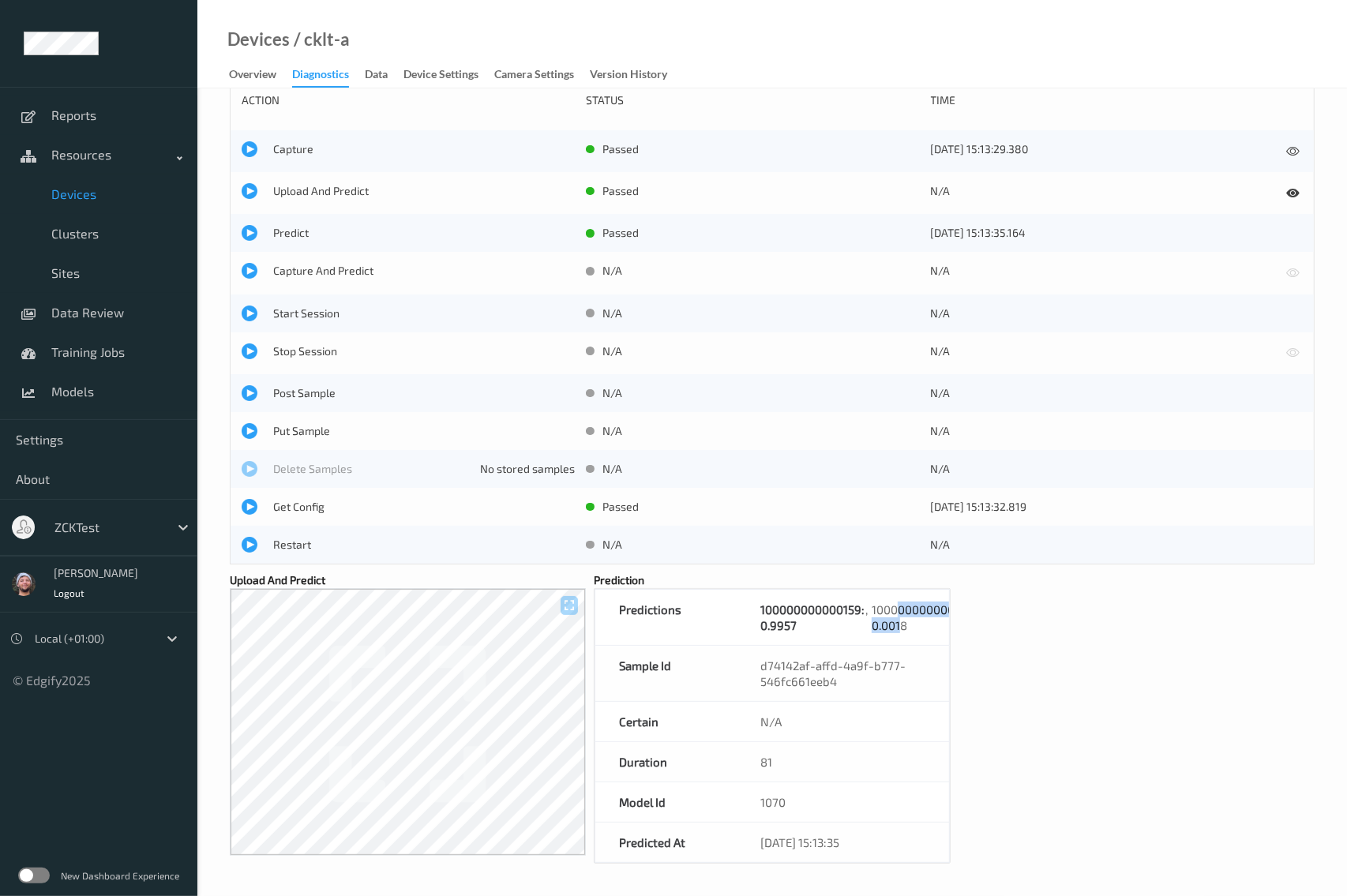
drag, startPoint x: 904, startPoint y: 630, endPoint x: 901, endPoint y: 613, distance: 17.3
click at [901, 613] on div "100000000000051: 0.0018" at bounding box center [924, 617] width 104 height 32
click at [894, 593] on div "100000000000159: 0.9957 , 100000000000051: 0.0018" at bounding box center [842, 617] width 212 height 55
drag, startPoint x: 881, startPoint y: 599, endPoint x: 909, endPoint y: 622, distance: 36.2
click at [909, 622] on div "100000000000051: 0.0018" at bounding box center [924, 617] width 104 height 32
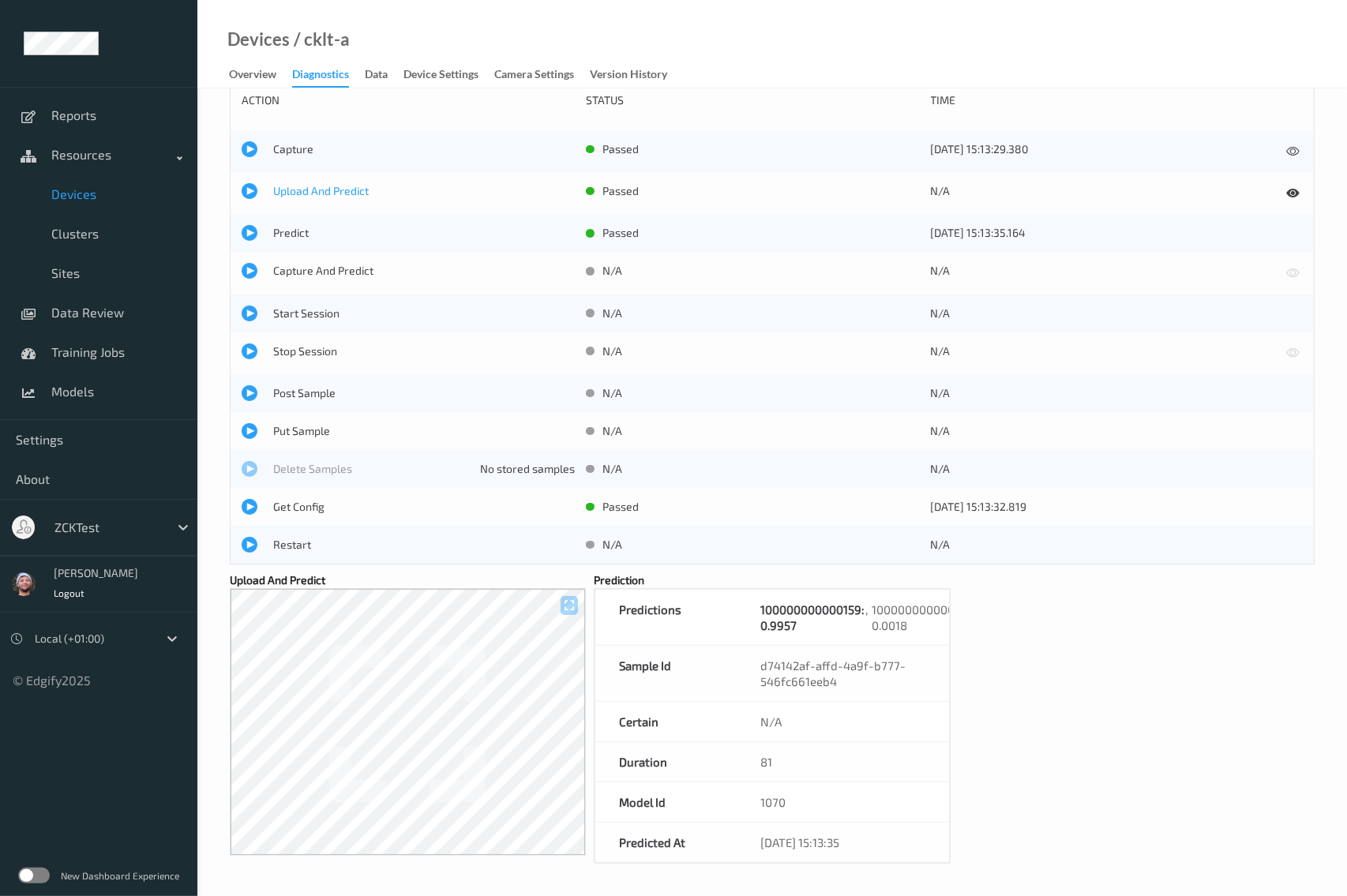
click at [338, 192] on span "Upload And Predict" at bounding box center [424, 191] width 302 height 16
drag, startPoint x: 917, startPoint y: 630, endPoint x: 870, endPoint y: 601, distance: 55.2
click at [870, 601] on div "100000000000110: 0.9967 , 100000000004220: 0.0005" at bounding box center [868, 617] width 216 height 32
click at [951, 648] on div "action status time Capture passed 26/08/2025 15:13:29.380 Upload And Predict pa…" at bounding box center [772, 472] width 1085 height 783
click at [345, 187] on span "Upload And Predict" at bounding box center [424, 191] width 302 height 16
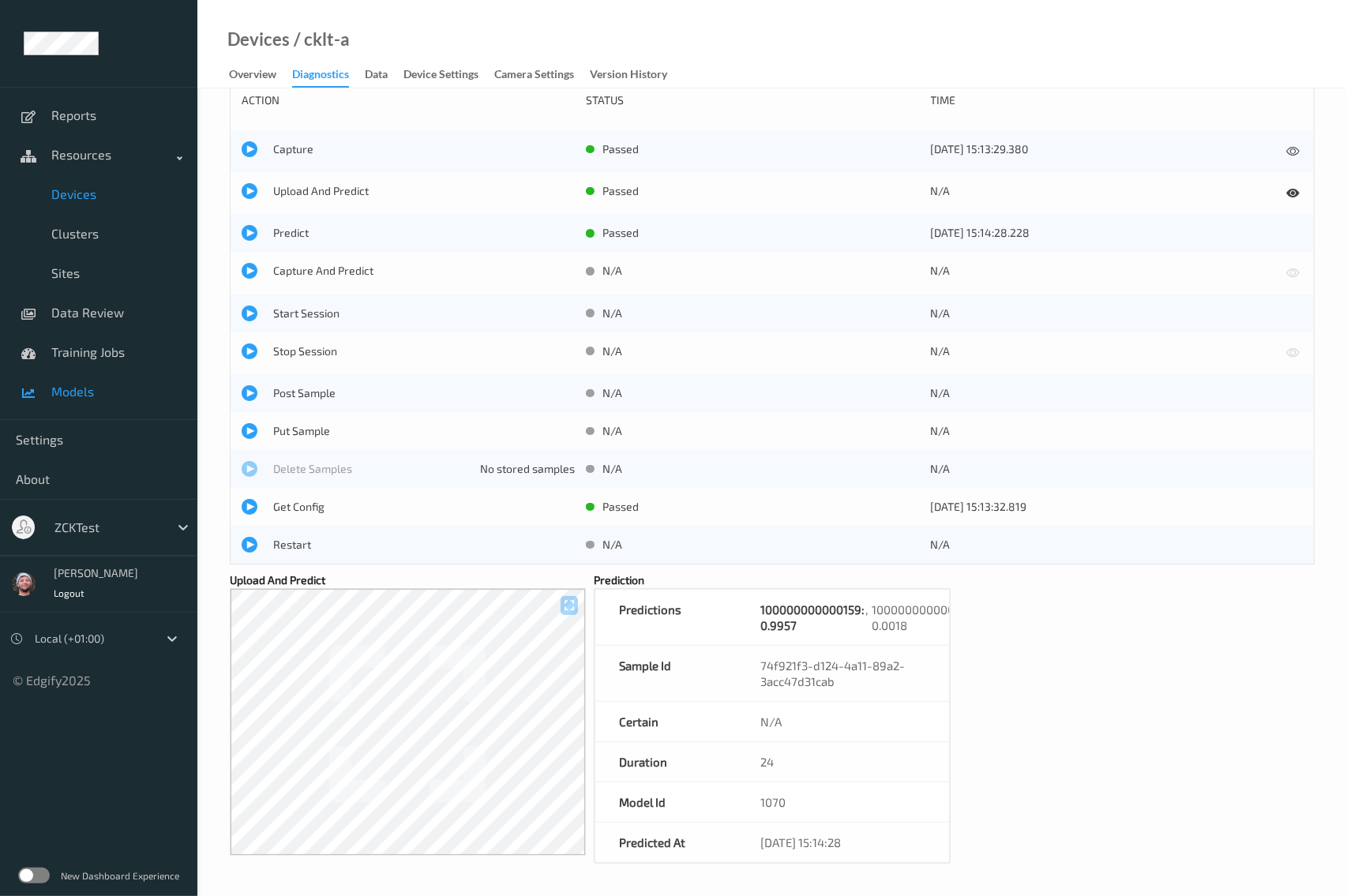
click at [113, 385] on span "Models" at bounding box center [116, 392] width 130 height 16
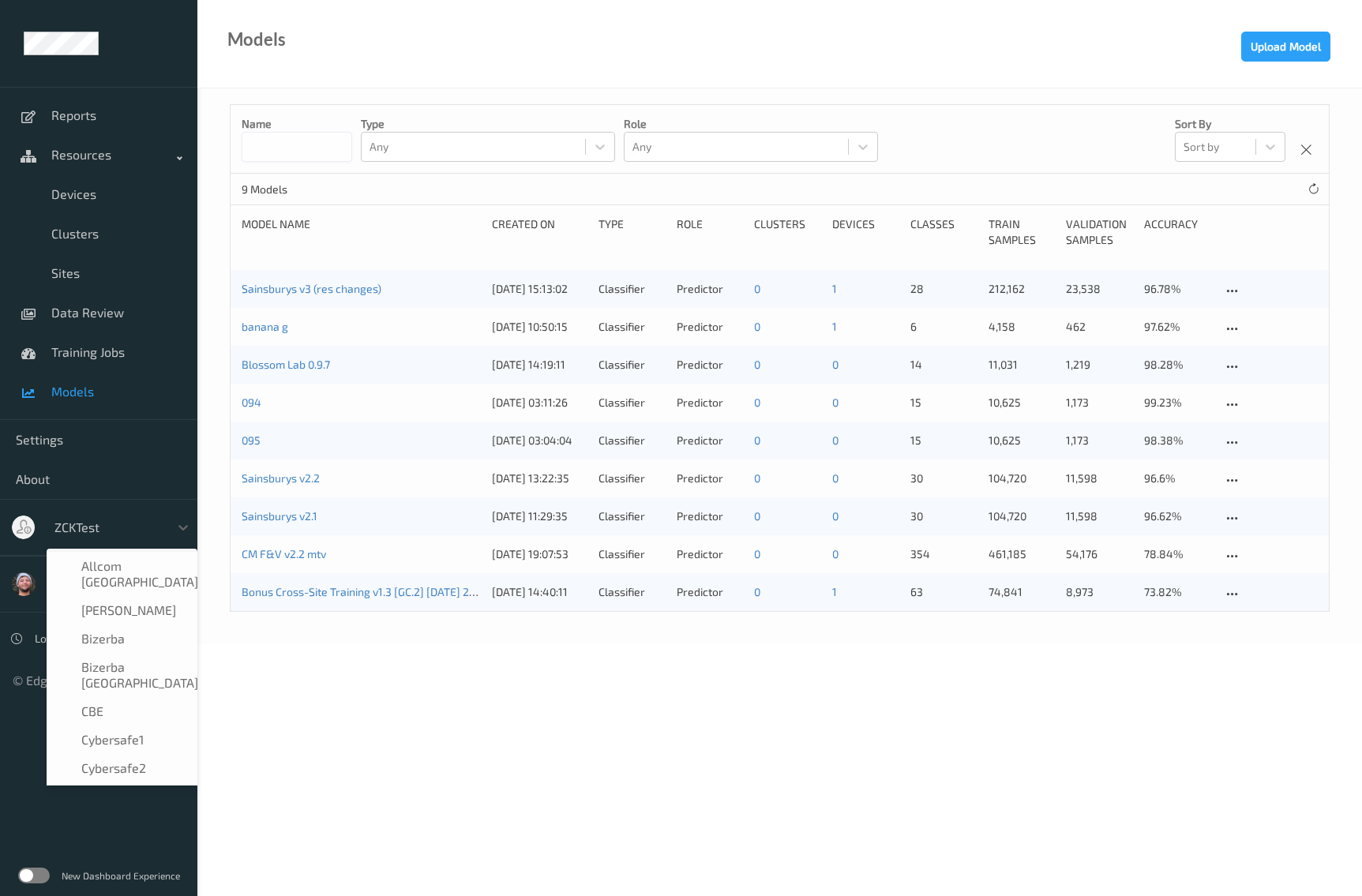
click at [138, 519] on div at bounding box center [107, 527] width 106 height 19
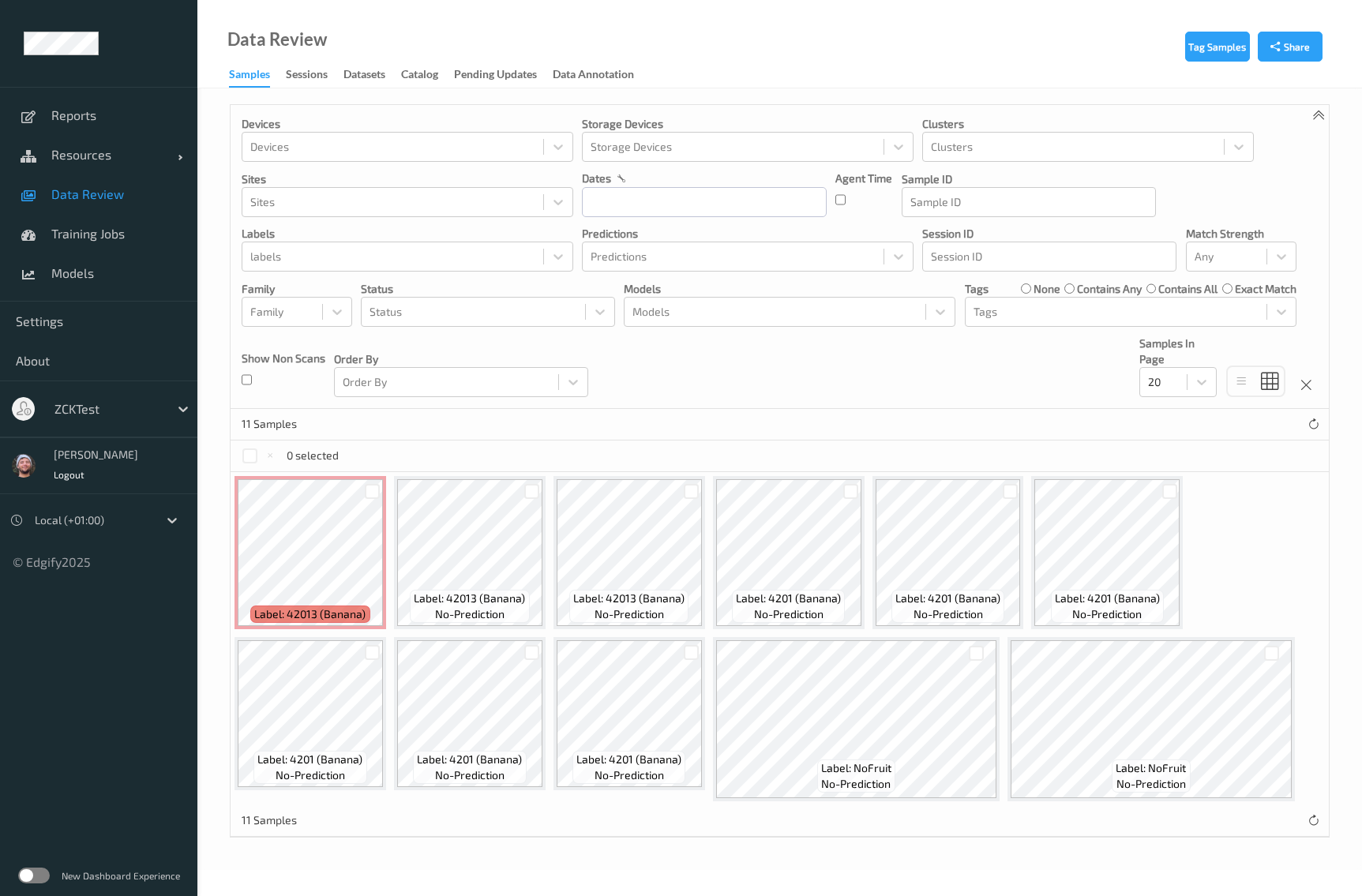
click at [116, 408] on div at bounding box center [107, 408] width 106 height 19
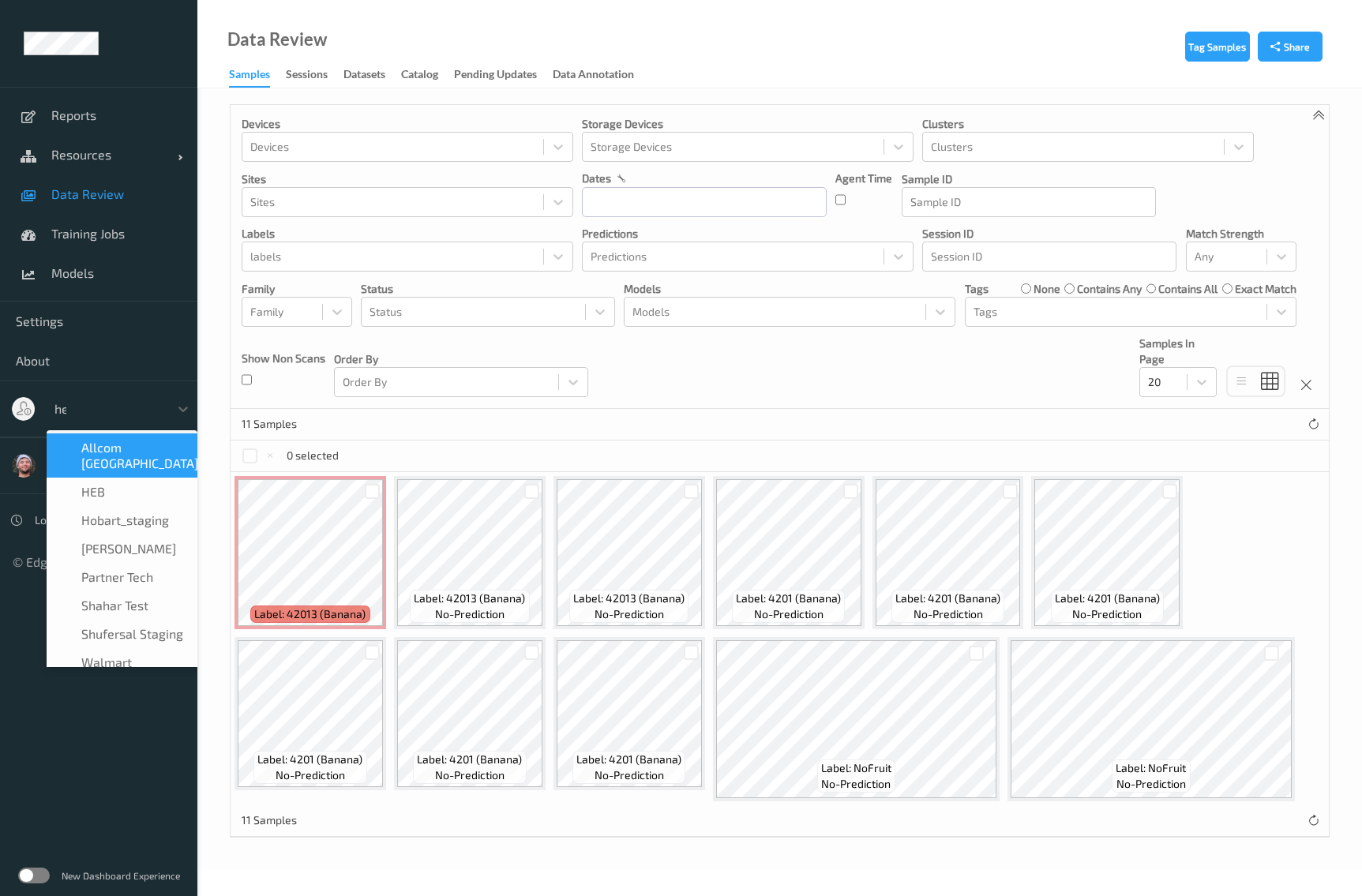
type input "heb"
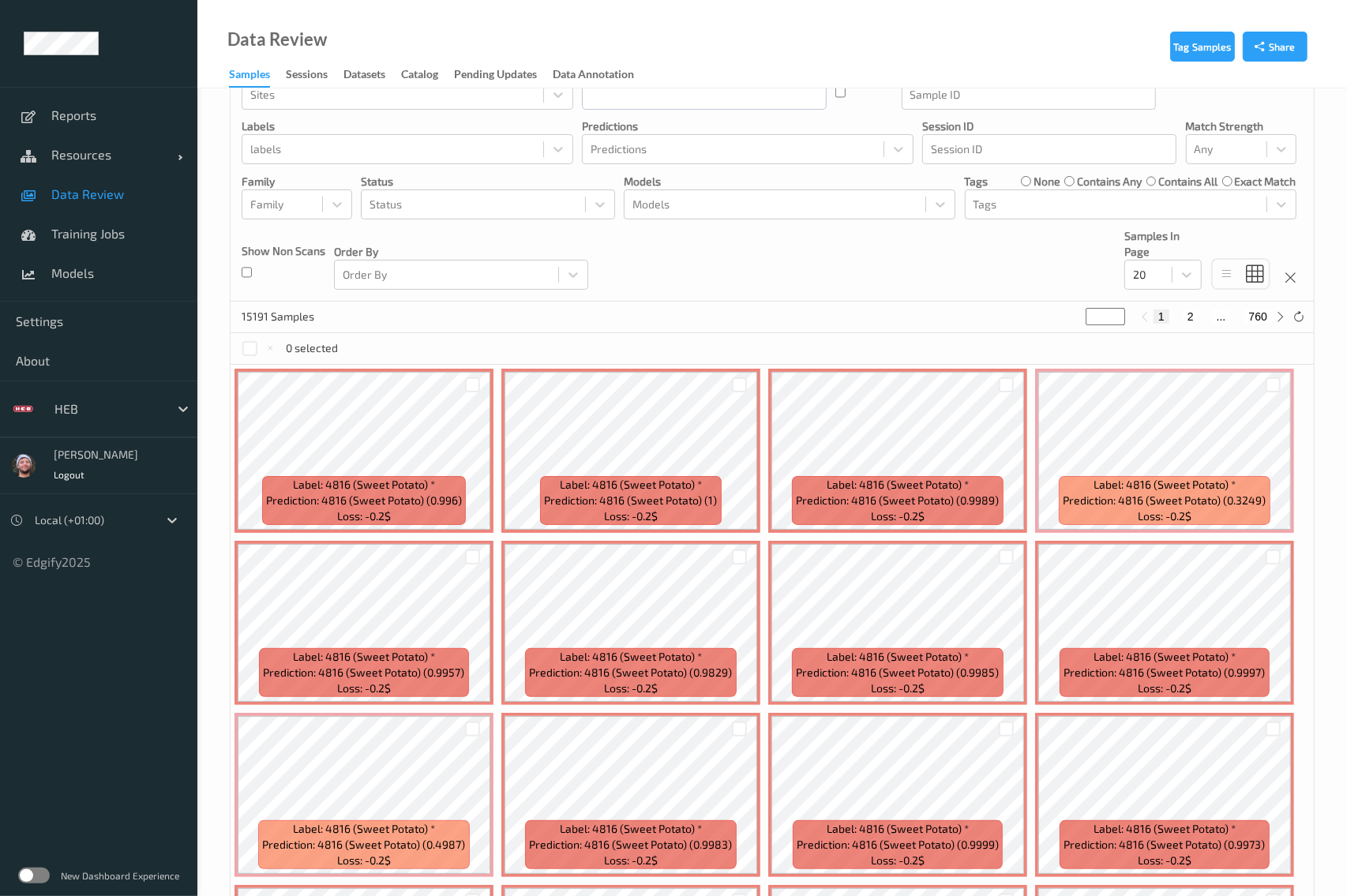
scroll to position [9, 0]
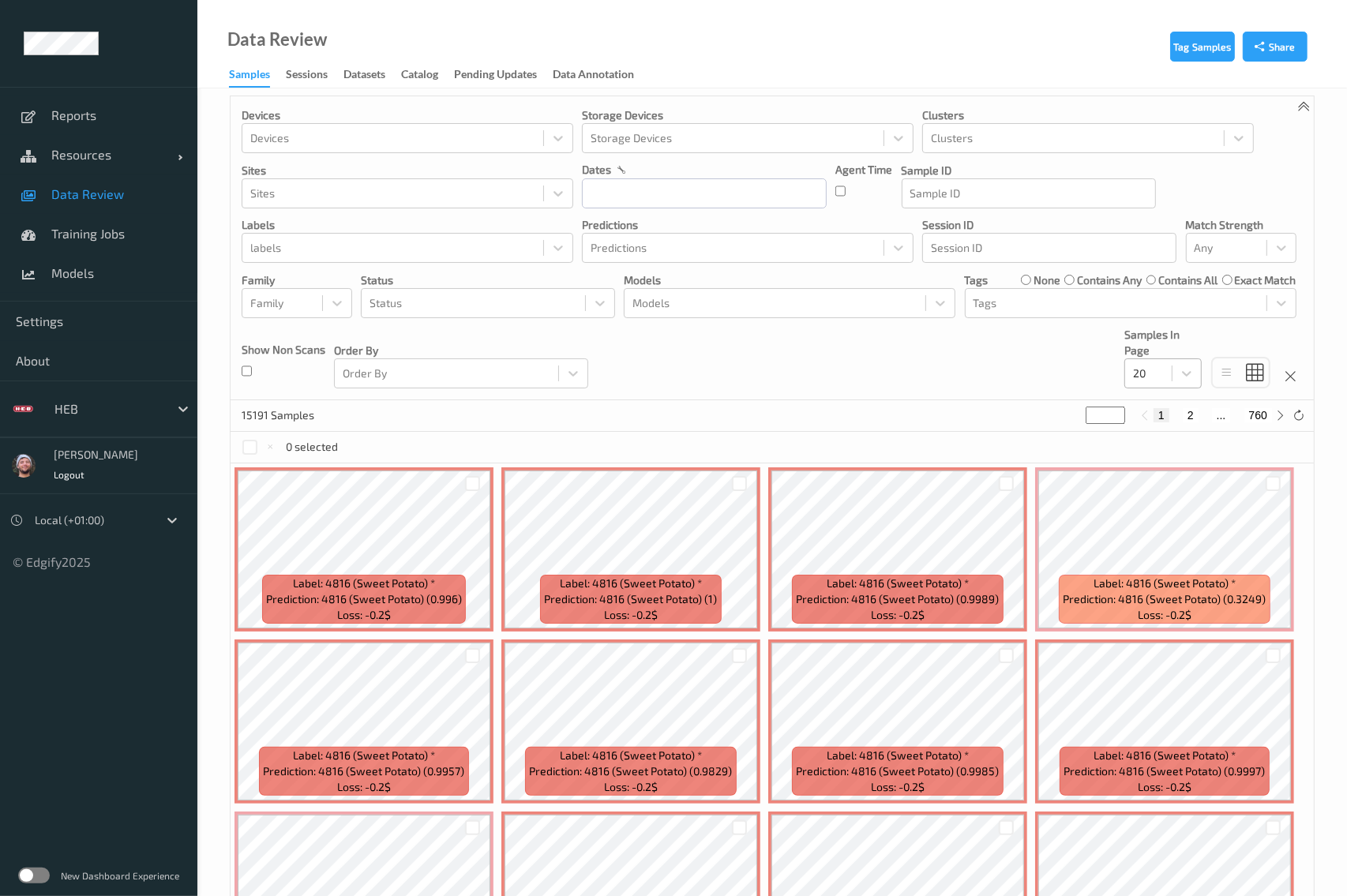
click at [1172, 379] on div "20" at bounding box center [1148, 373] width 47 height 25
click at [1171, 519] on span "200" at bounding box center [1165, 526] width 19 height 16
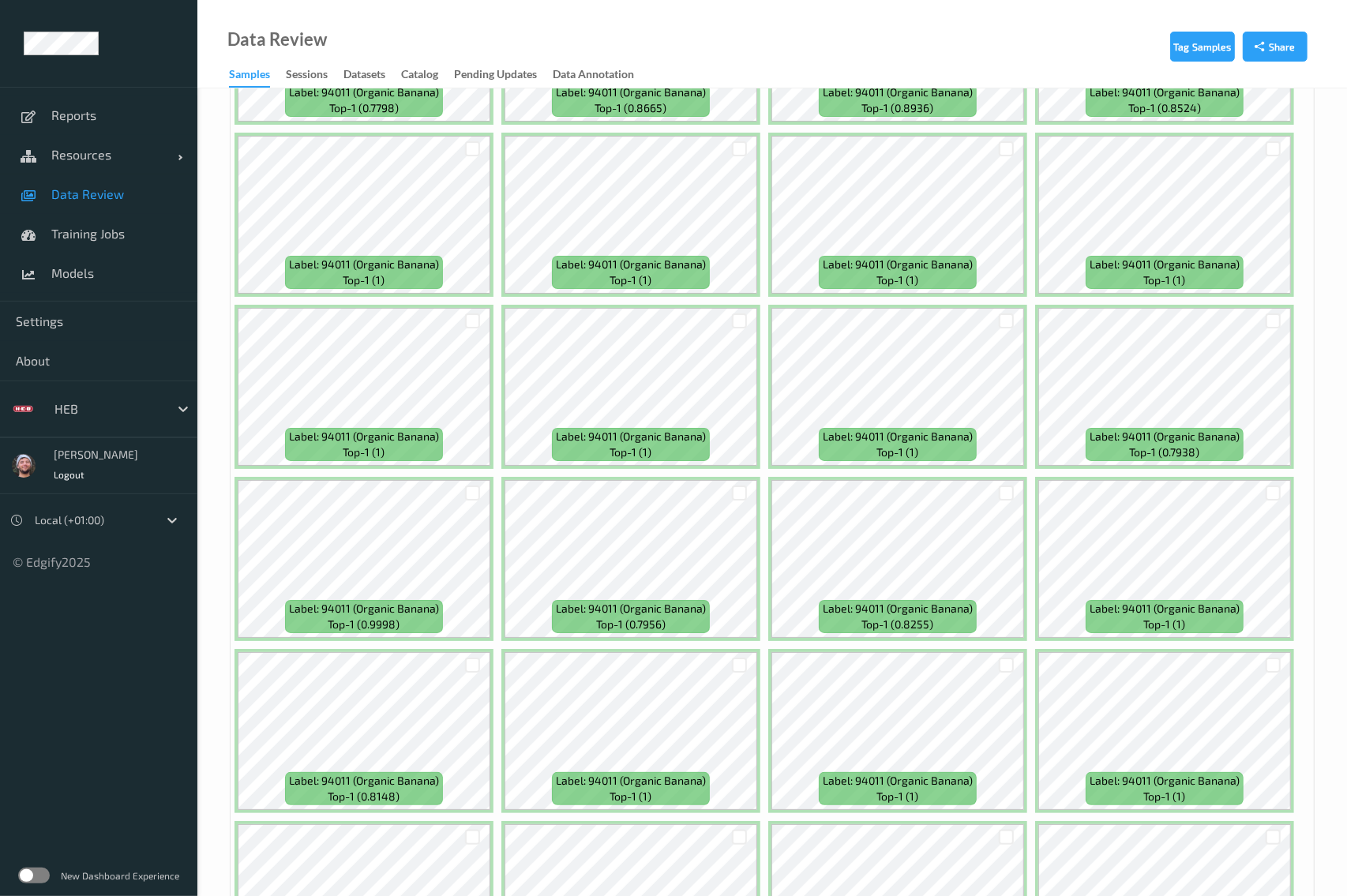
scroll to position [5536, 0]
